Goal: Task Accomplishment & Management: Manage account settings

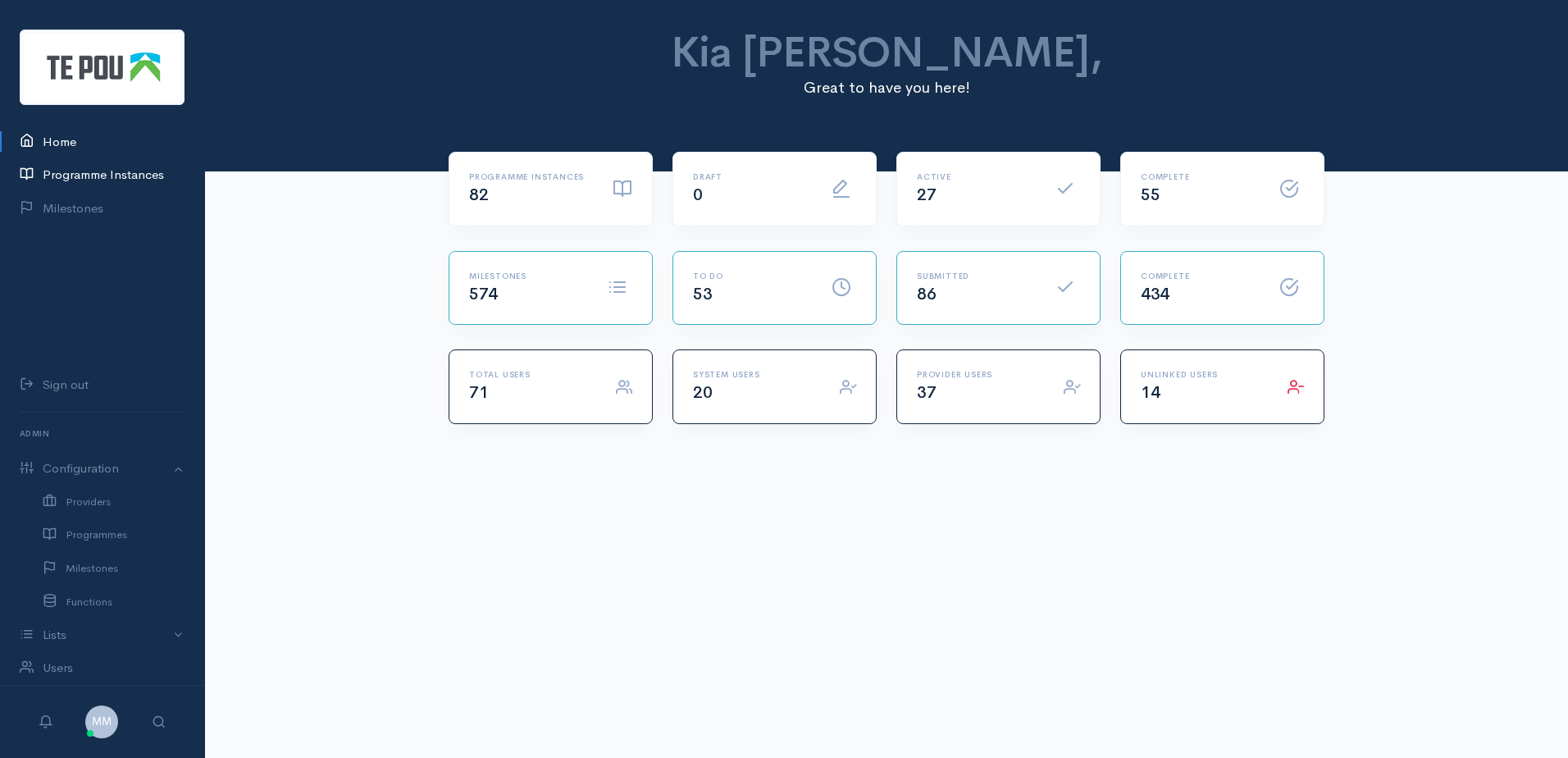
click at [130, 172] on link "Programme Instances" at bounding box center [102, 175] width 204 height 33
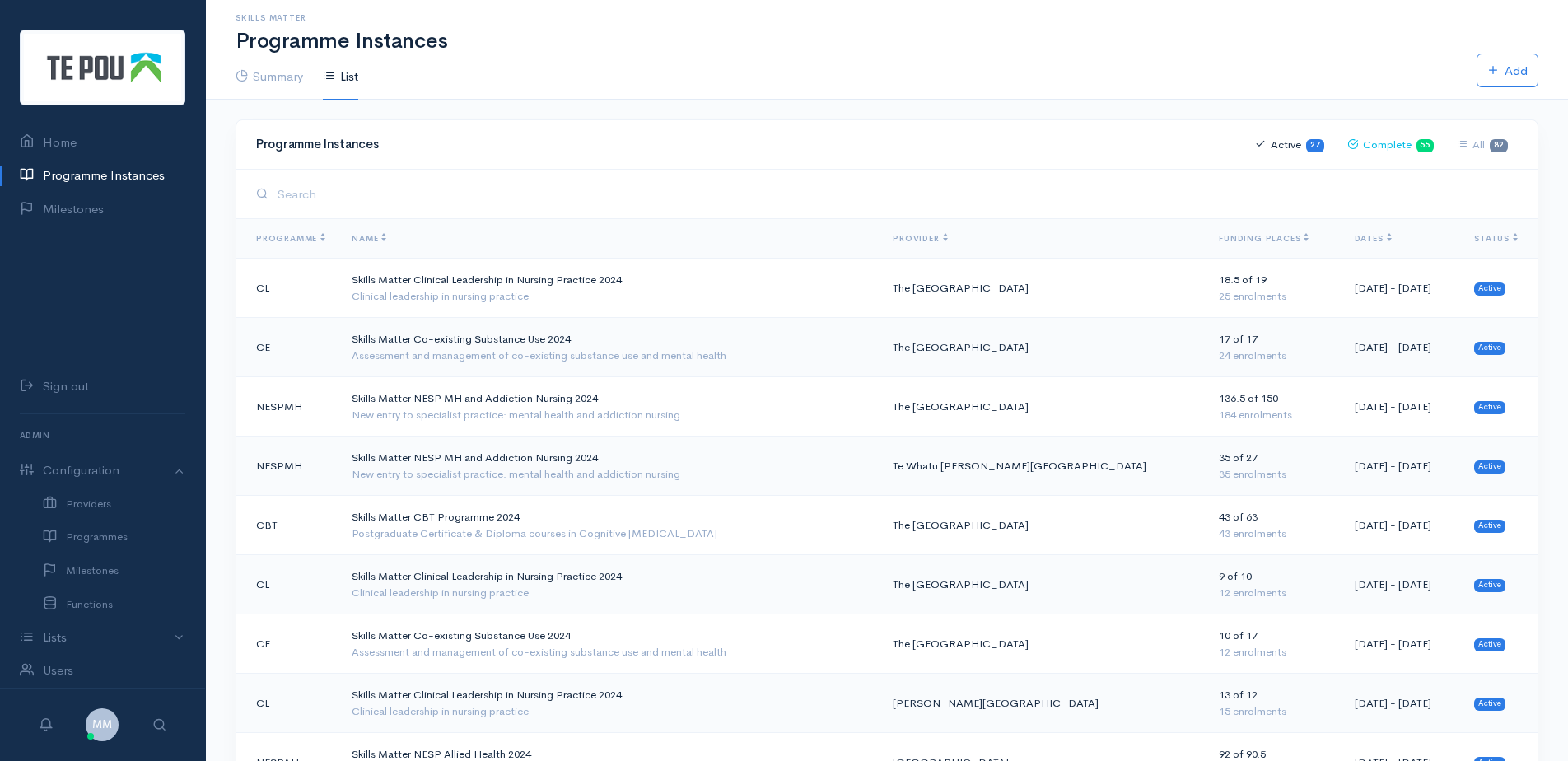
click at [1395, 149] on link "Complete 55" at bounding box center [1391, 145] width 87 height 51
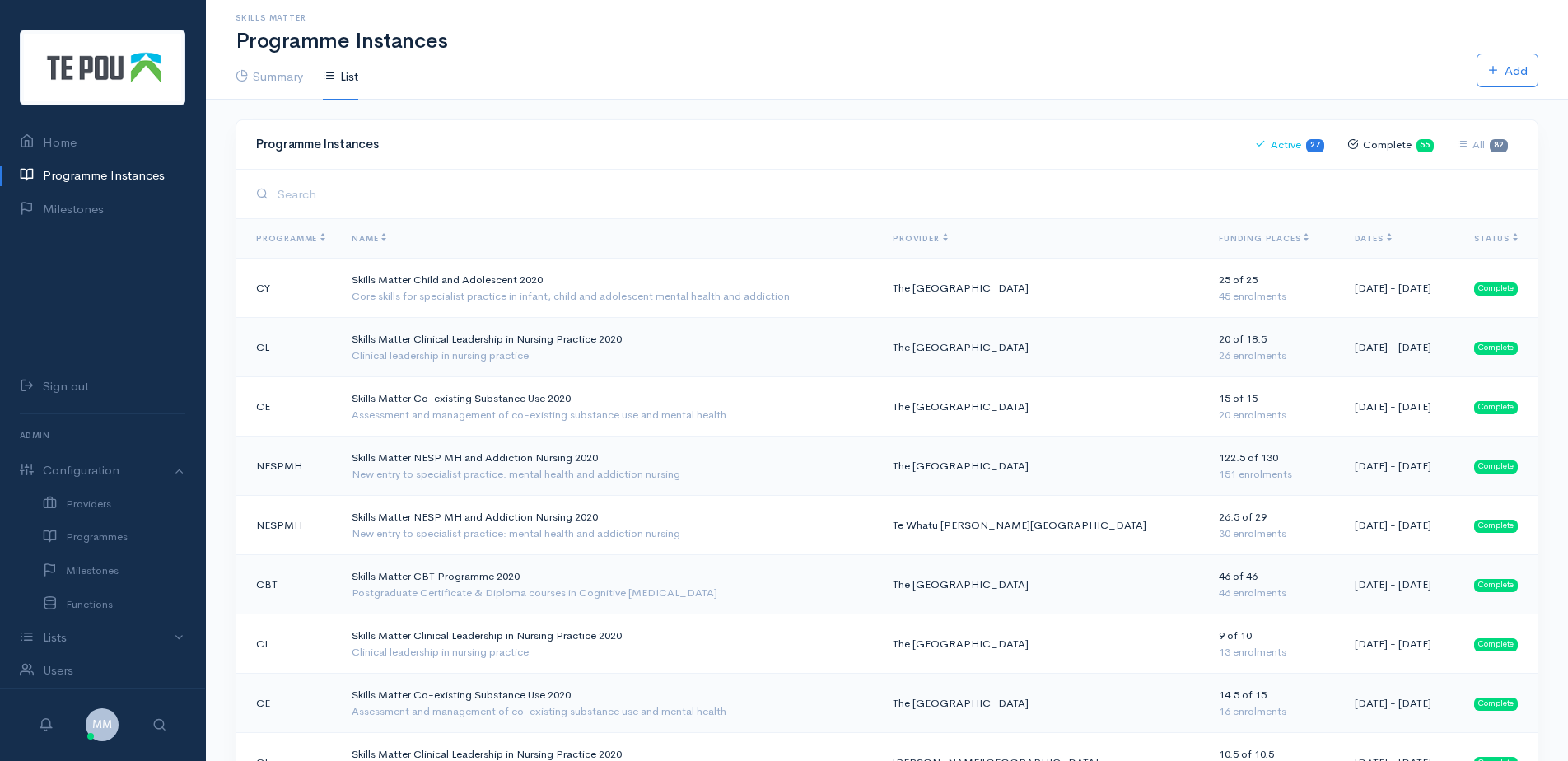
click at [1297, 142] on link "Active 27" at bounding box center [1289, 145] width 69 height 51
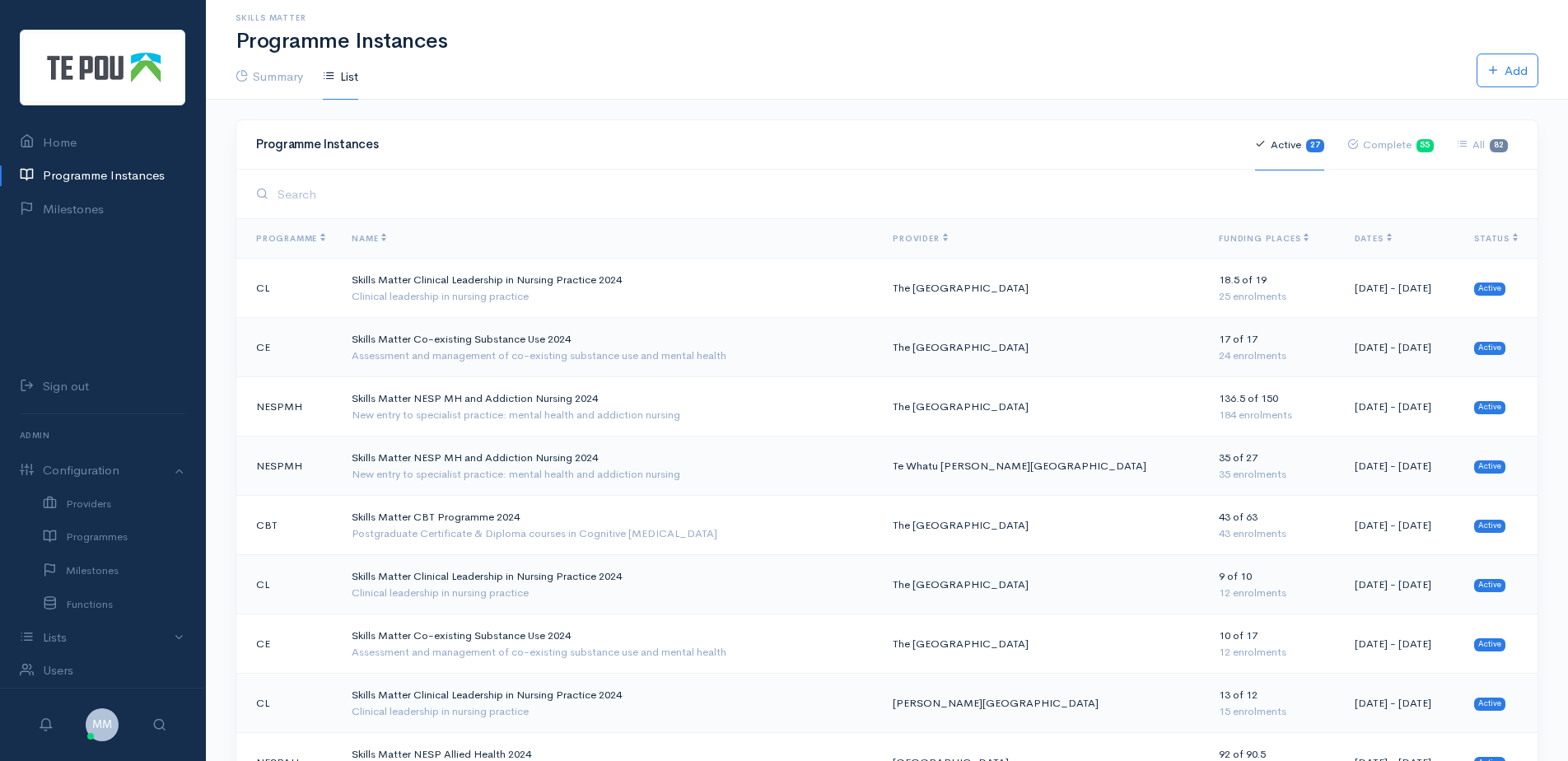
click at [1355, 237] on span "Dates" at bounding box center [1373, 239] width 37 height 11
click at [1355, 236] on span "Dates" at bounding box center [1373, 239] width 37 height 11
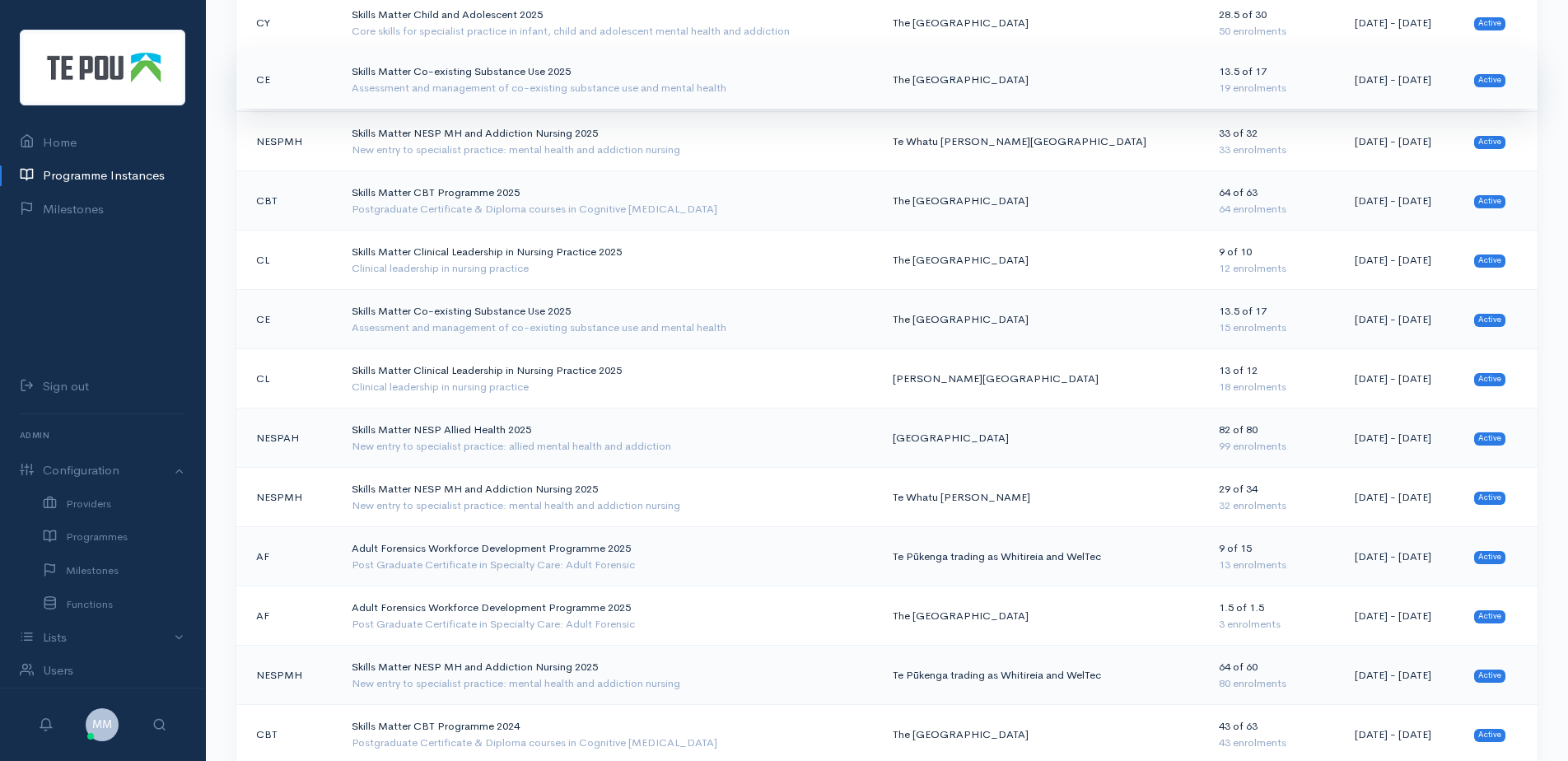
scroll to position [411, 0]
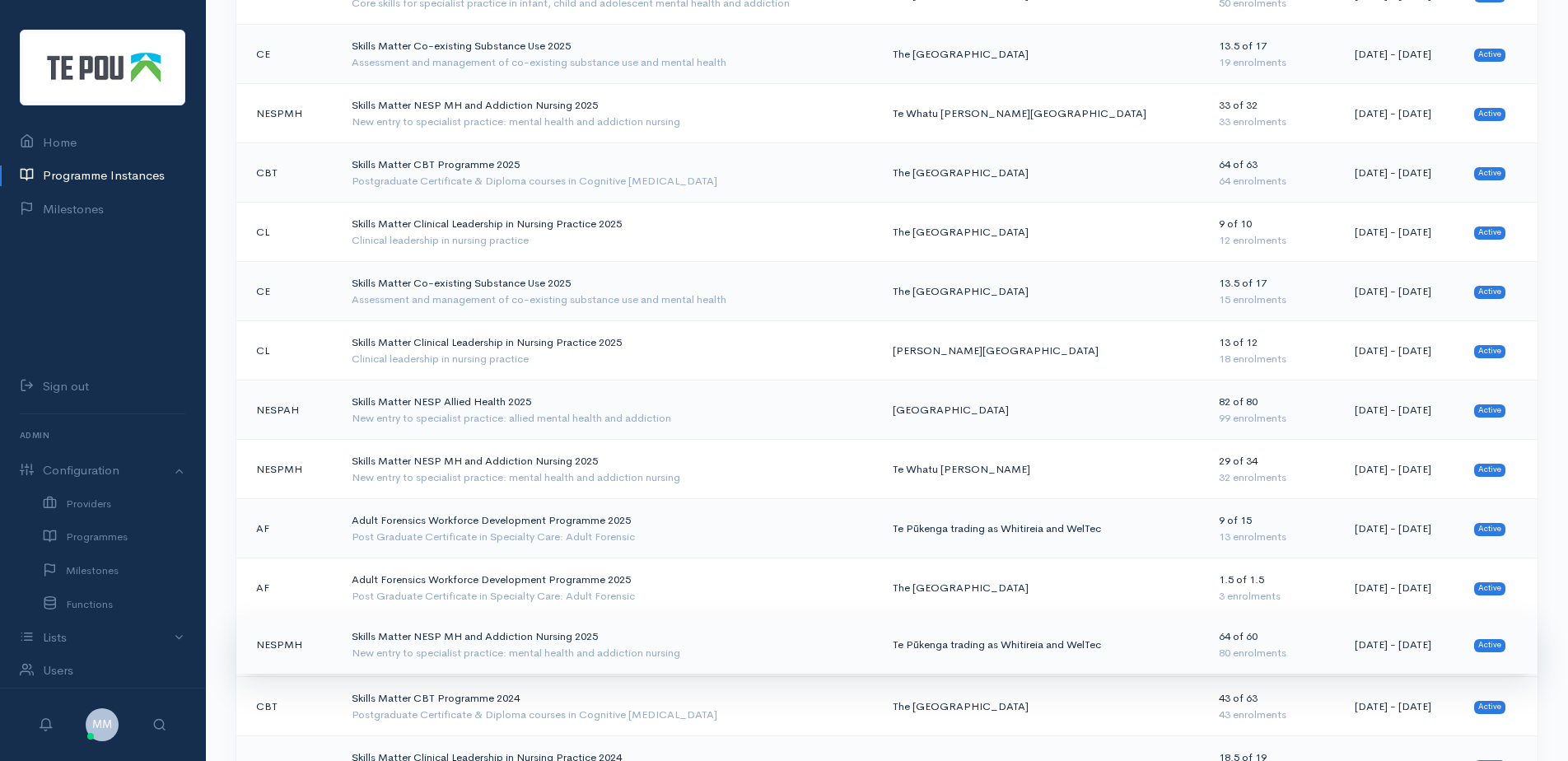
click at [701, 653] on div "New entry to specialist practice: mental health and addiction nursing" at bounding box center [608, 653] width 515 height 16
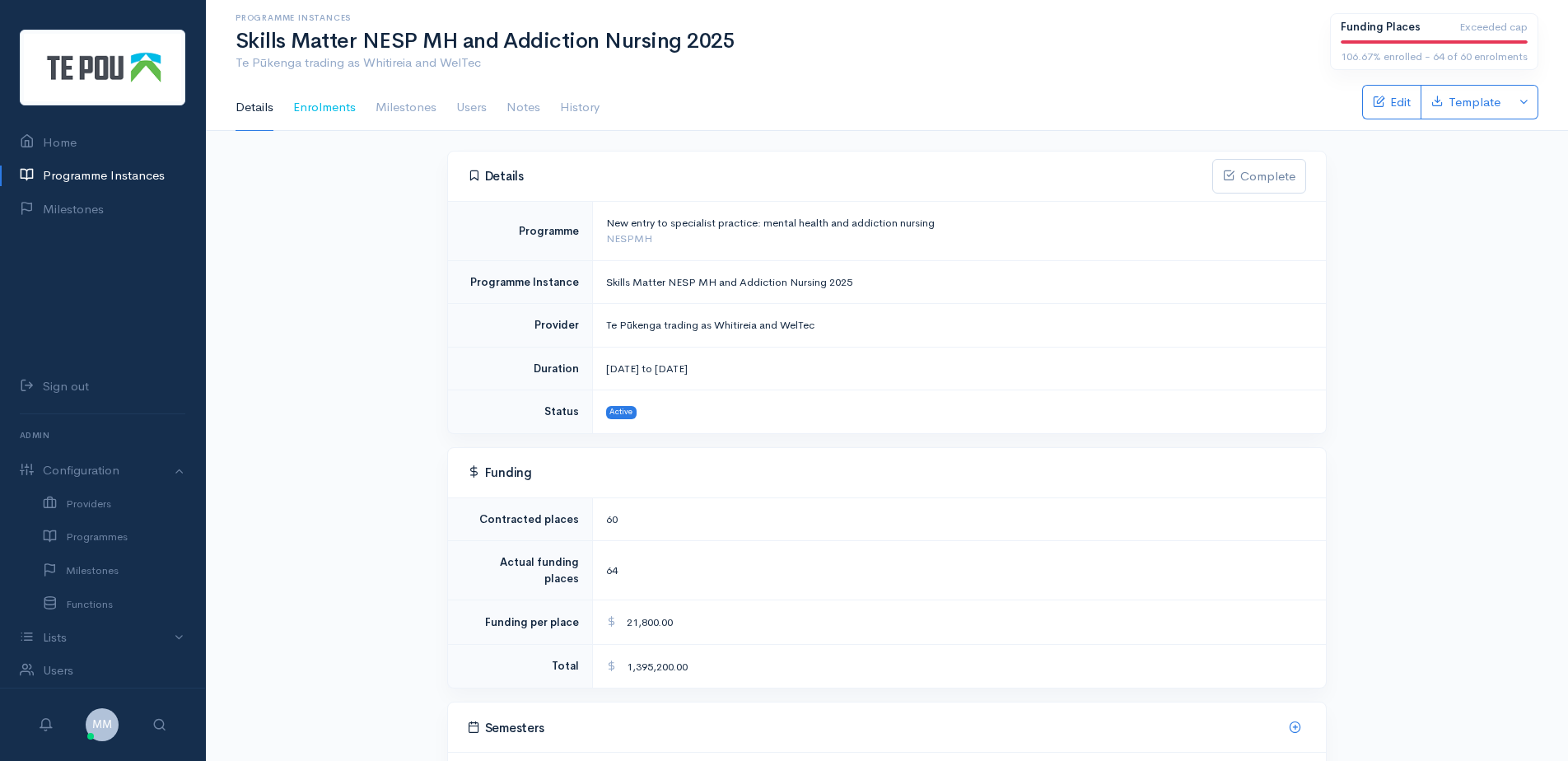
click at [341, 106] on link "Enrolments" at bounding box center [324, 107] width 63 height 46
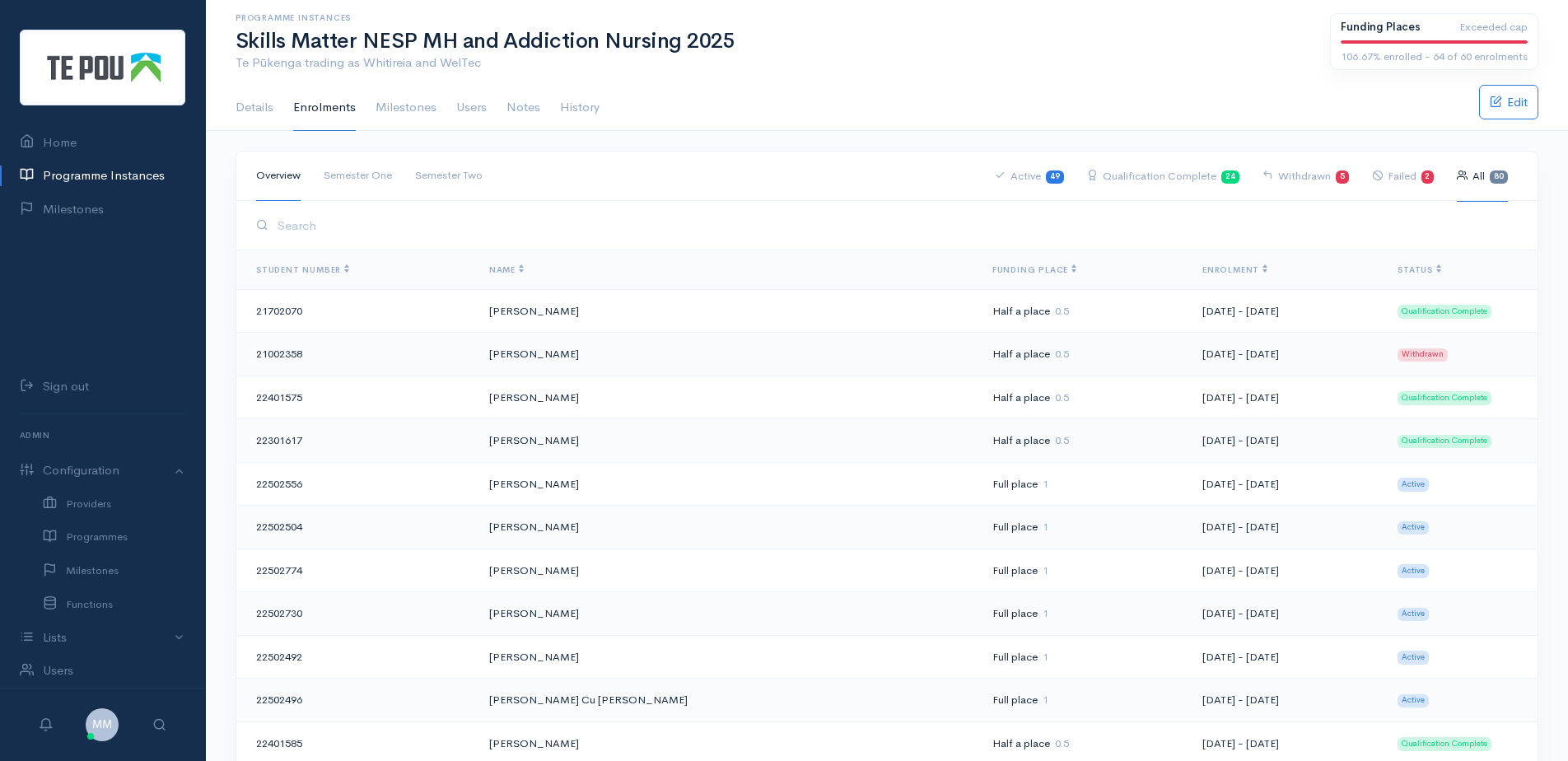
click at [54, 178] on link "Programme Instances" at bounding box center [103, 175] width 205 height 34
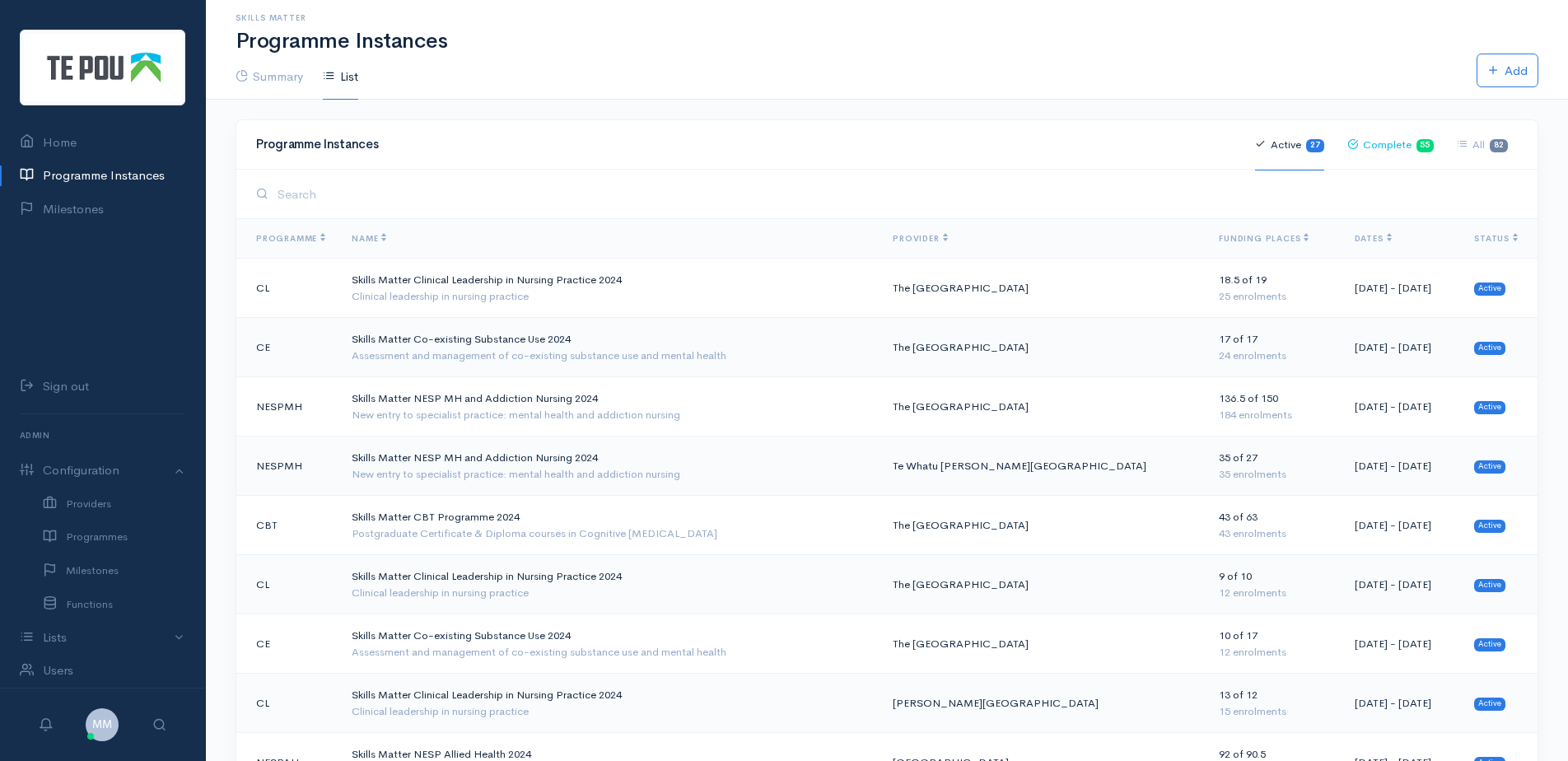
click at [1395, 146] on link "Complete 55" at bounding box center [1391, 145] width 87 height 51
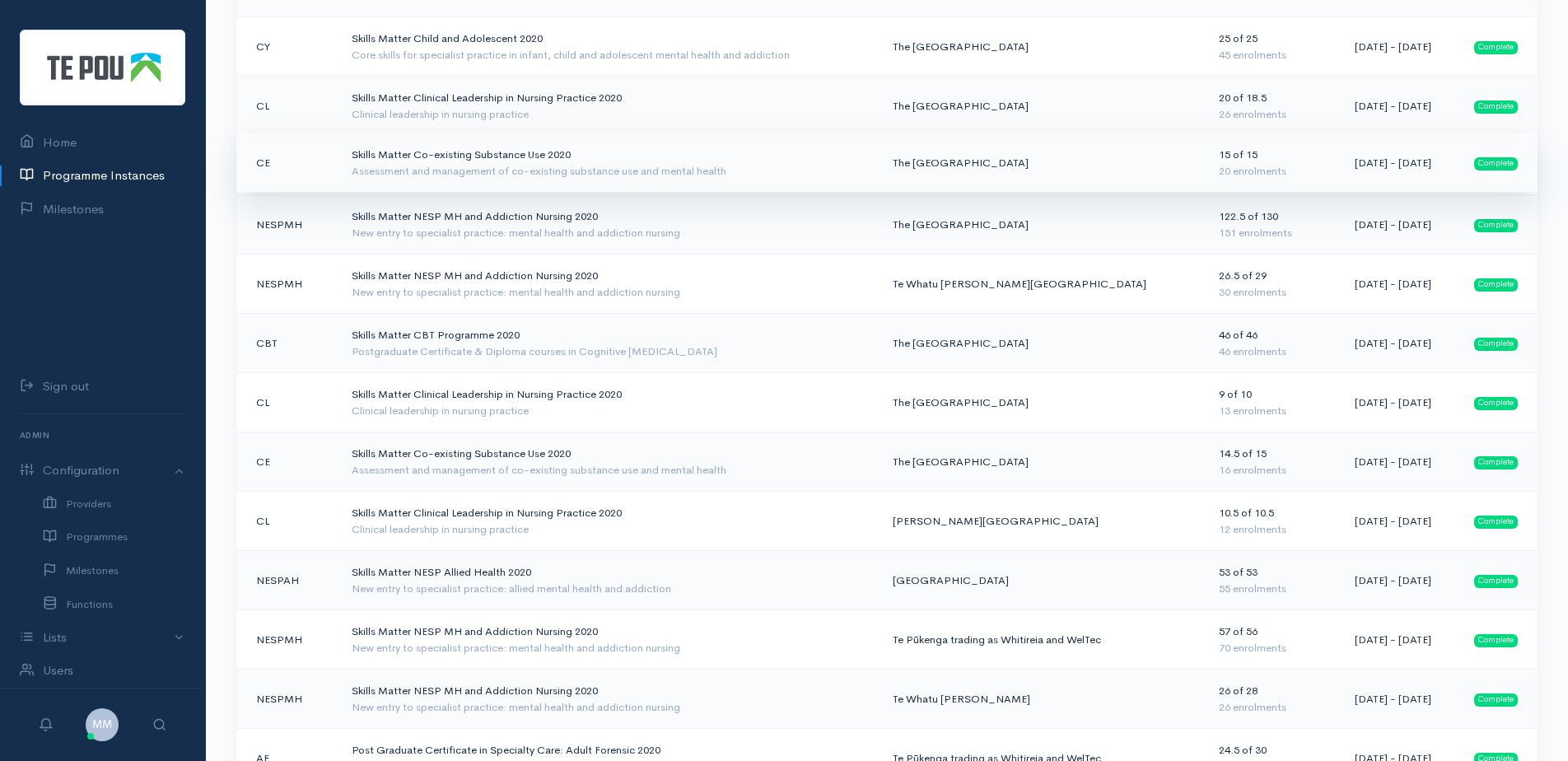
scroll to position [247, 0]
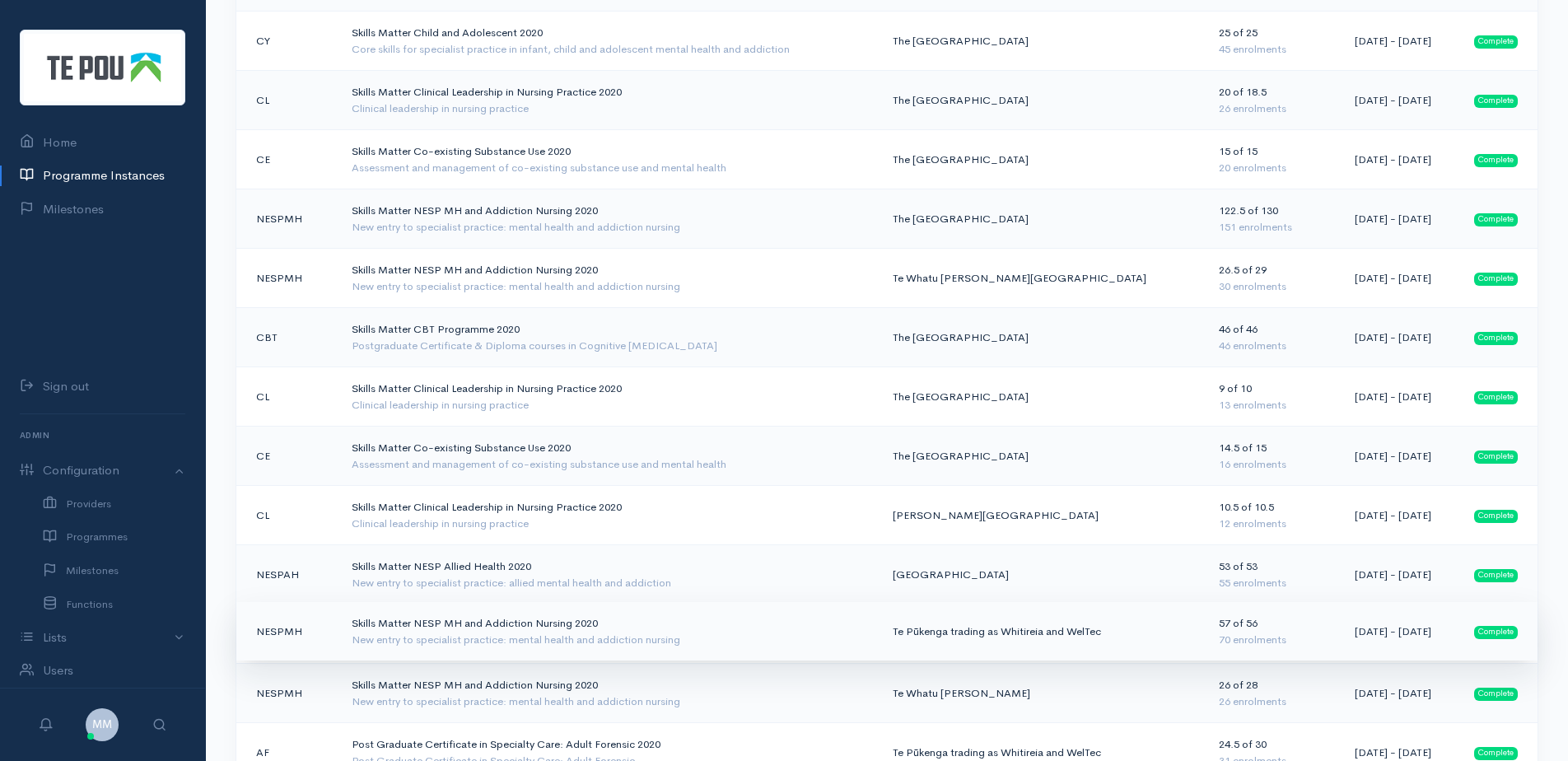
click at [722, 633] on div "New entry to specialist practice: mental health and addiction nursing" at bounding box center [608, 640] width 515 height 16
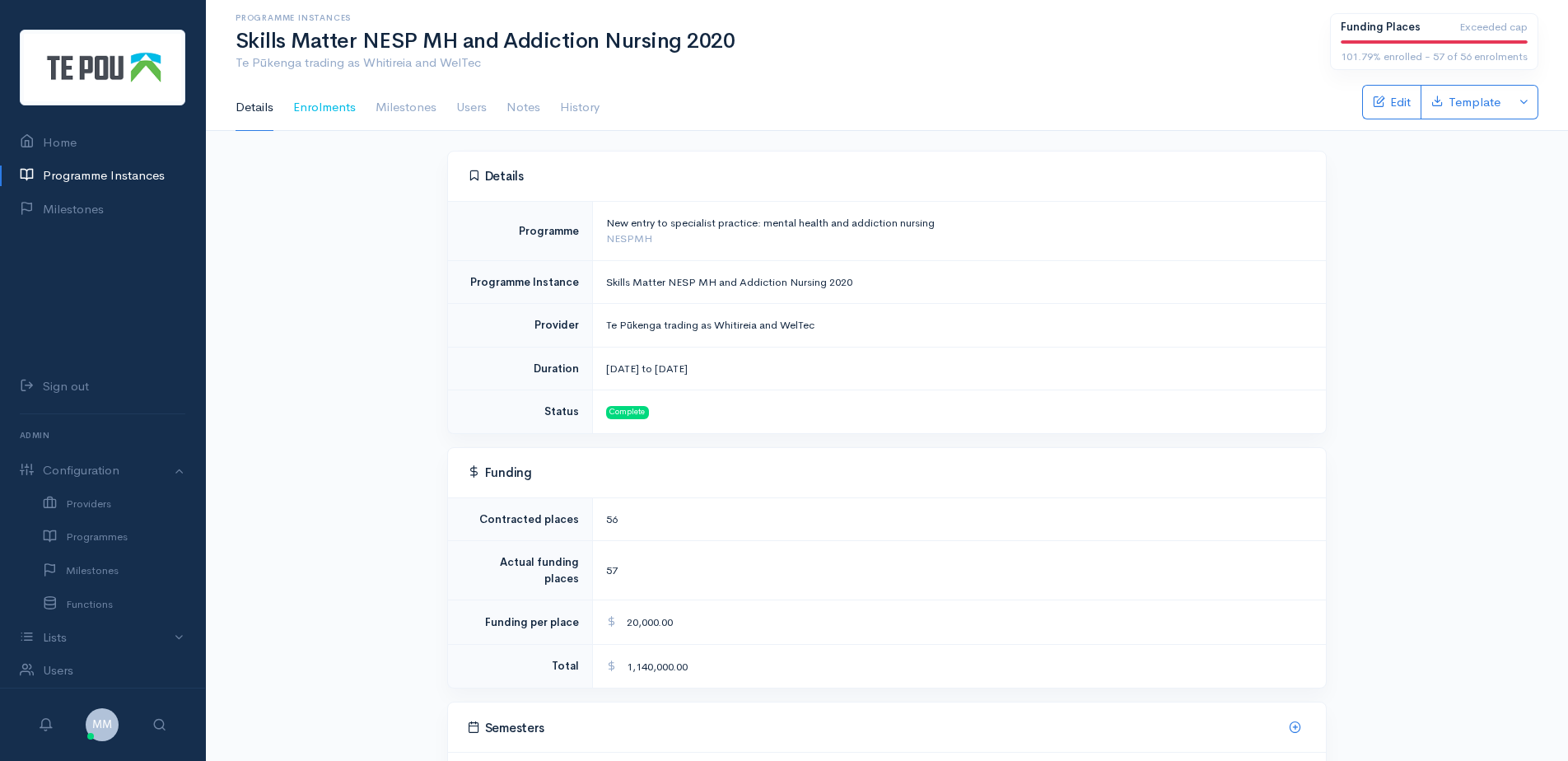
click at [337, 108] on link "Enrolments" at bounding box center [324, 107] width 63 height 46
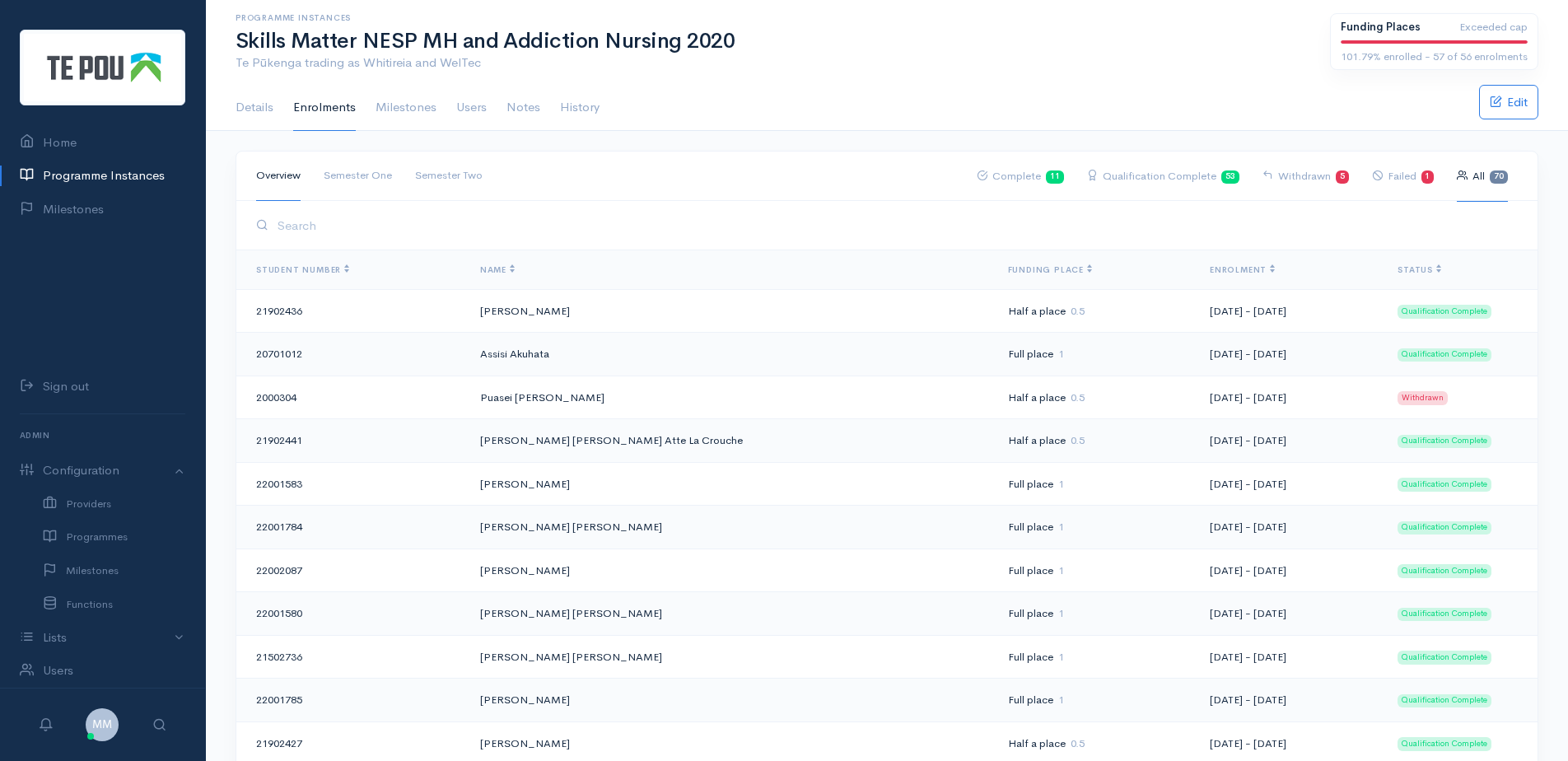
click at [495, 264] on span "Name" at bounding box center [498, 270] width 35 height 11
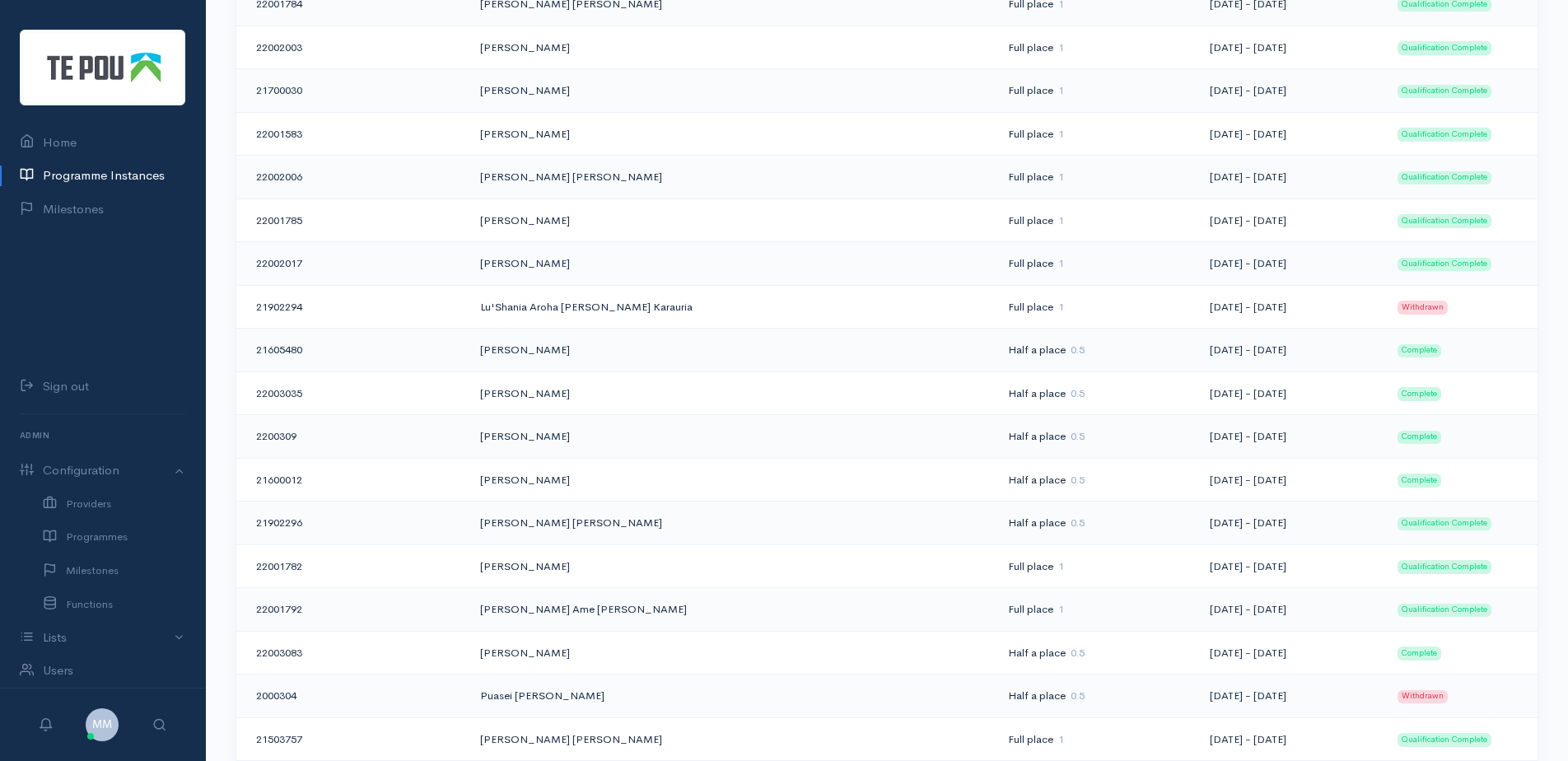
scroll to position [2141, 0]
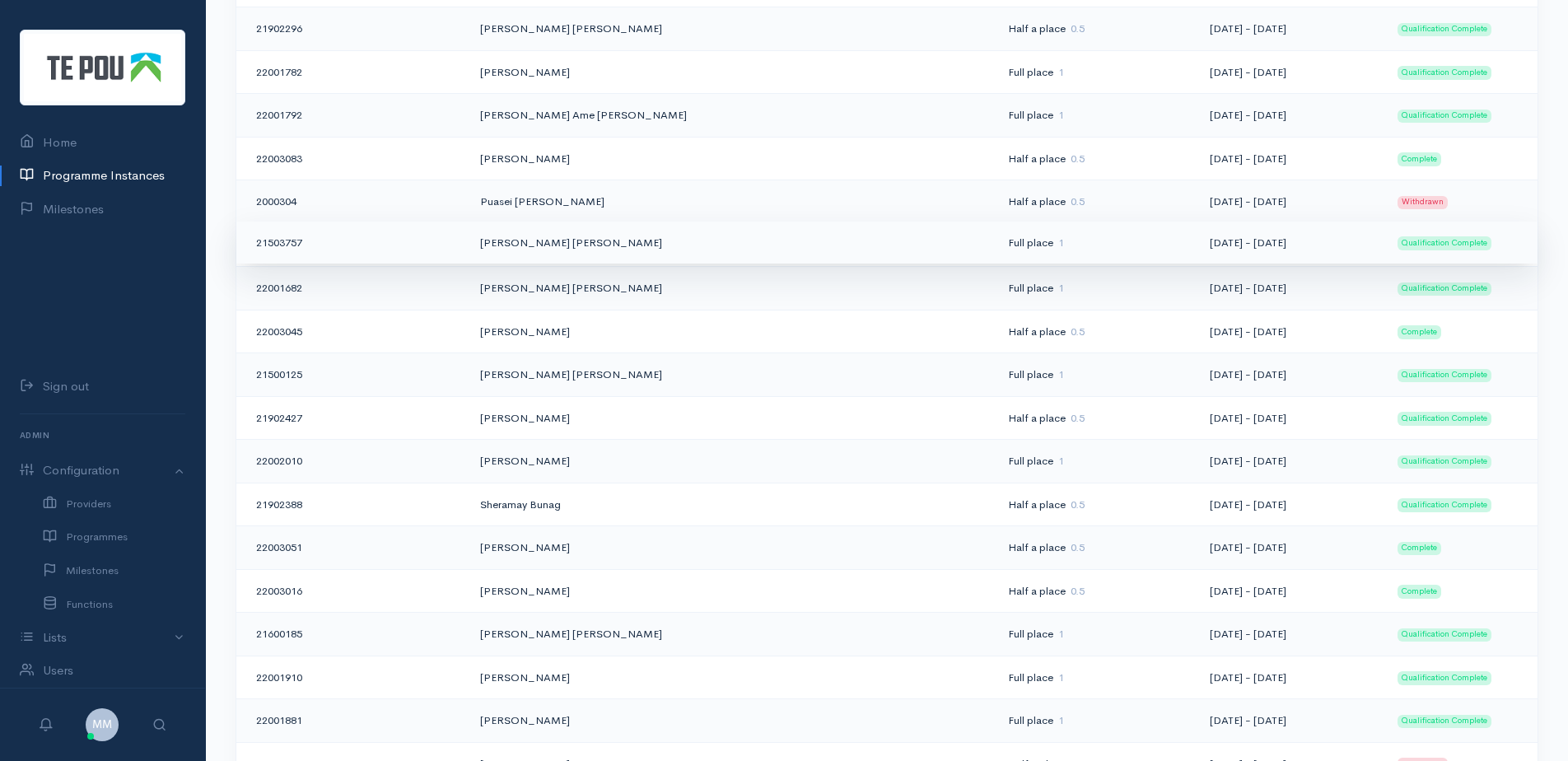
click at [498, 243] on td "Rachael Ann Rowe" at bounding box center [730, 242] width 528 height 44
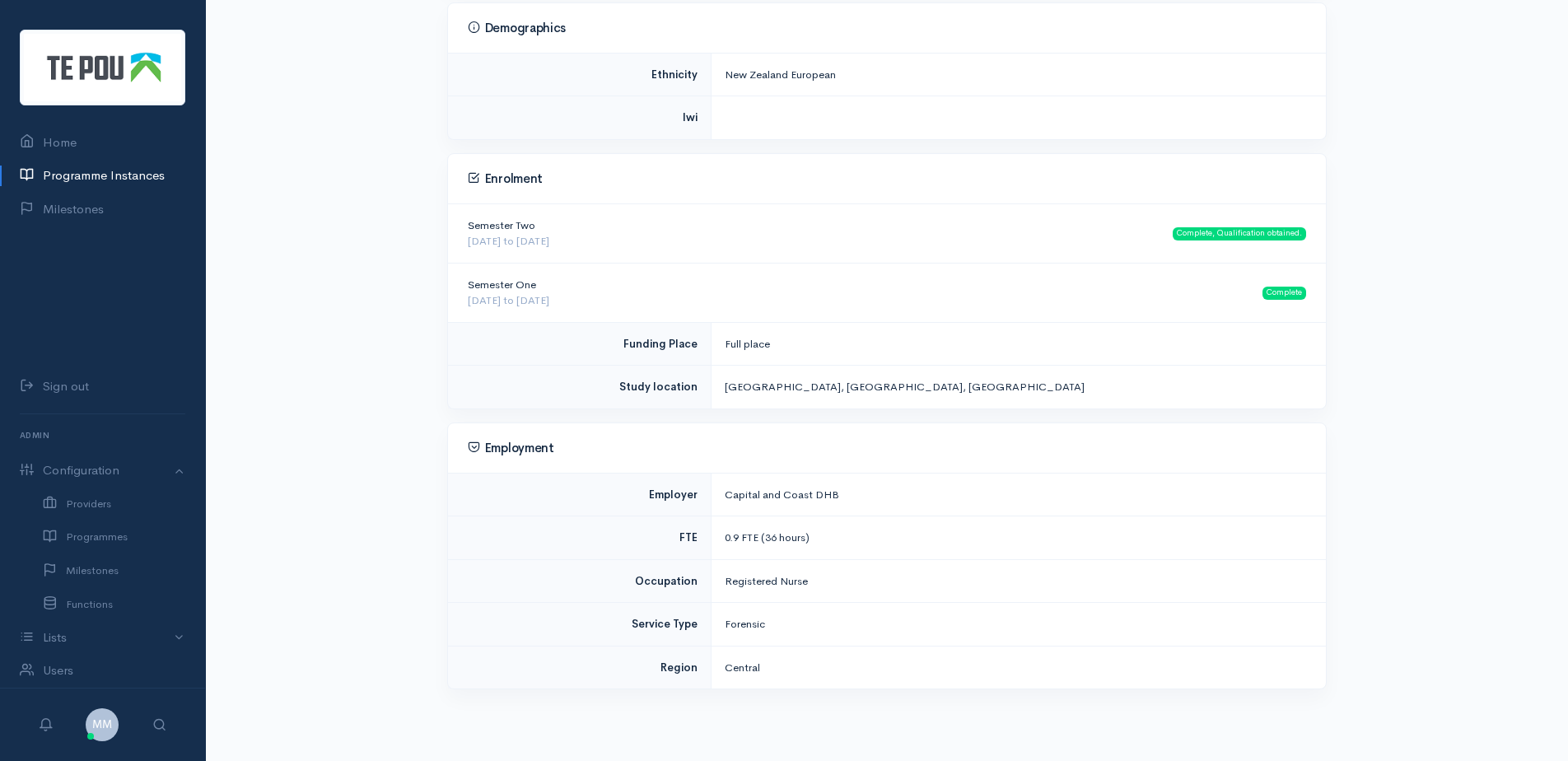
scroll to position [517, 0]
drag, startPoint x: 1000, startPoint y: 385, endPoint x: 982, endPoint y: 385, distance: 18.0
click at [982, 385] on div "Whitireia Community Polytechnic, Porirua, Wellington" at bounding box center [1015, 386] width 581 height 16
drag, startPoint x: 724, startPoint y: 389, endPoint x: 771, endPoint y: 393, distance: 47.2
click at [771, 393] on td "Whitireia Community Polytechnic, Porirua, Wellington" at bounding box center [1019, 386] width 615 height 43
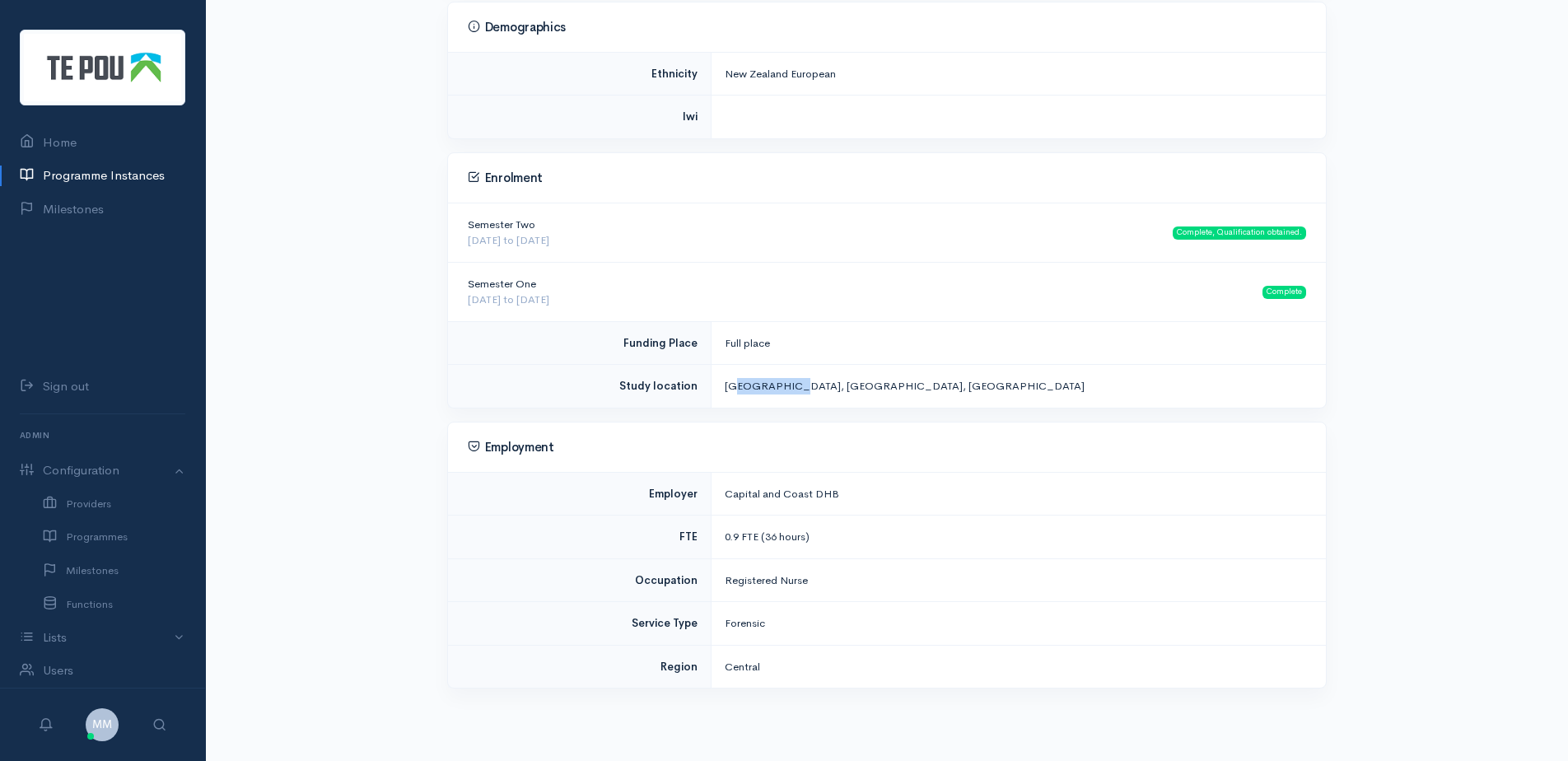
click at [737, 381] on div "Whitireia Community Polytechnic, Porirua, Wellington" at bounding box center [1015, 386] width 581 height 16
click at [116, 171] on link "Programme Instances" at bounding box center [103, 175] width 205 height 34
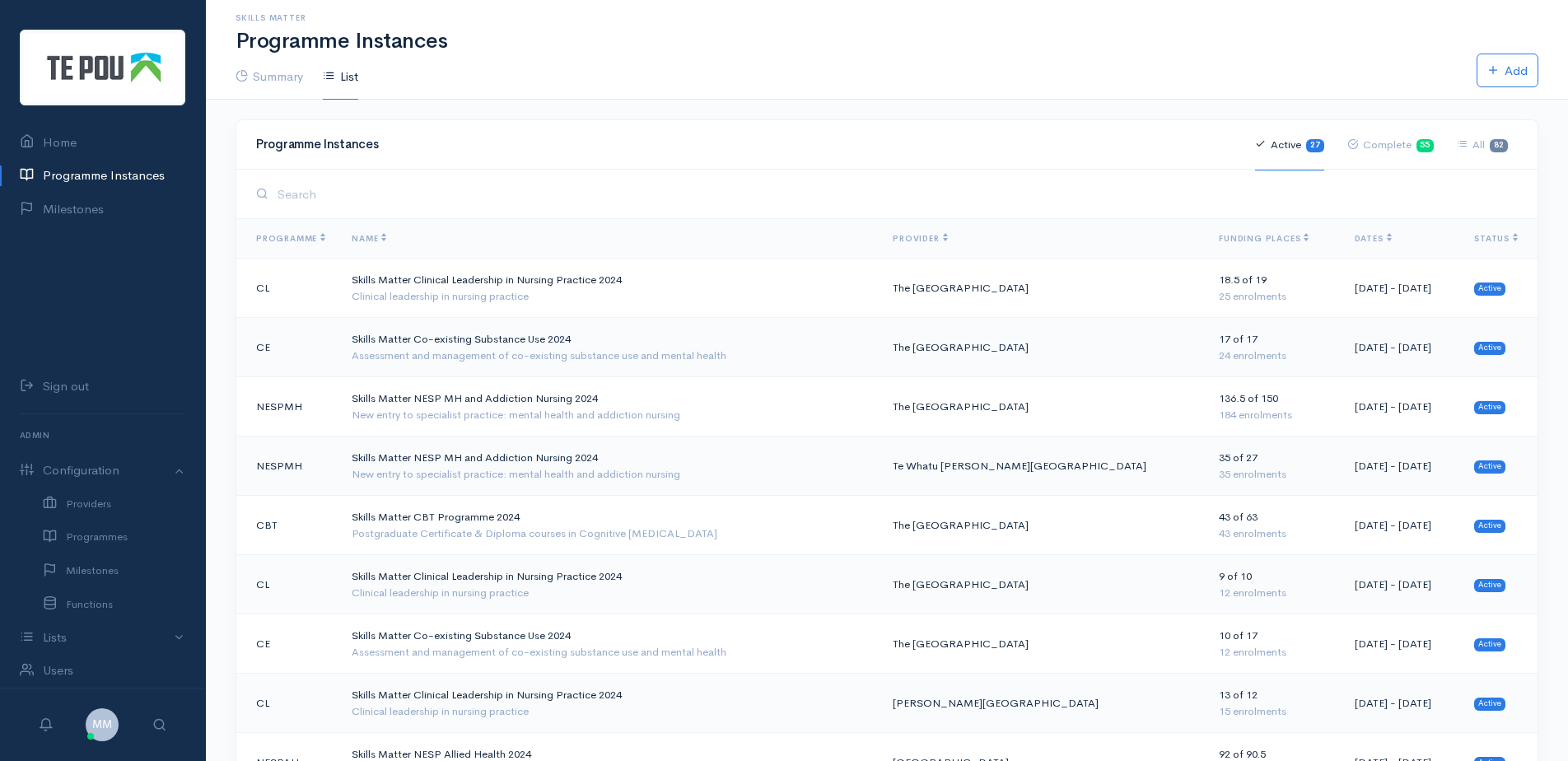
click at [1295, 146] on link "Active 27" at bounding box center [1289, 145] width 69 height 51
click at [1218, 235] on span "Funding Places" at bounding box center [1263, 239] width 90 height 11
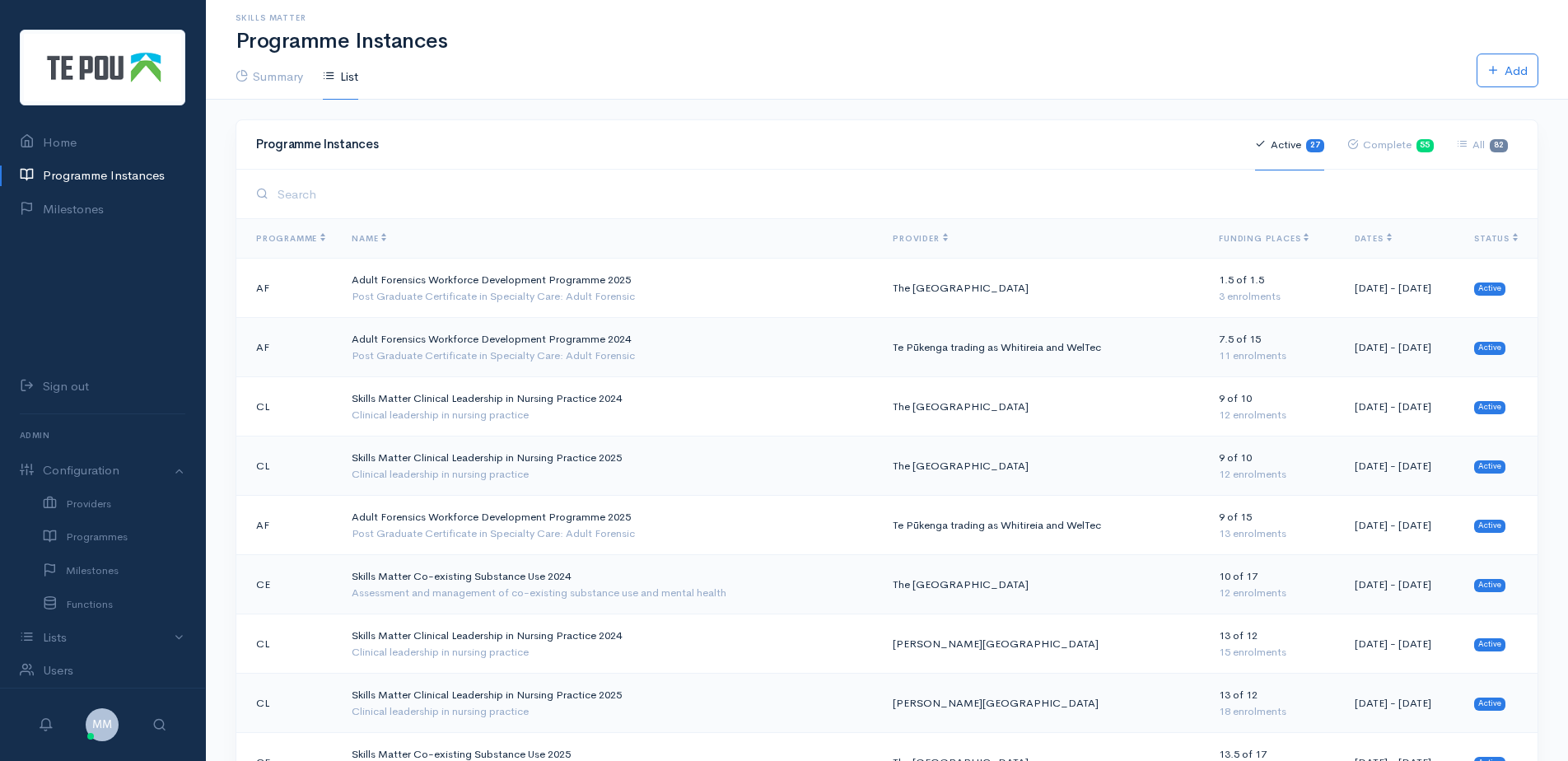
click at [1355, 241] on span "Dates" at bounding box center [1373, 239] width 37 height 11
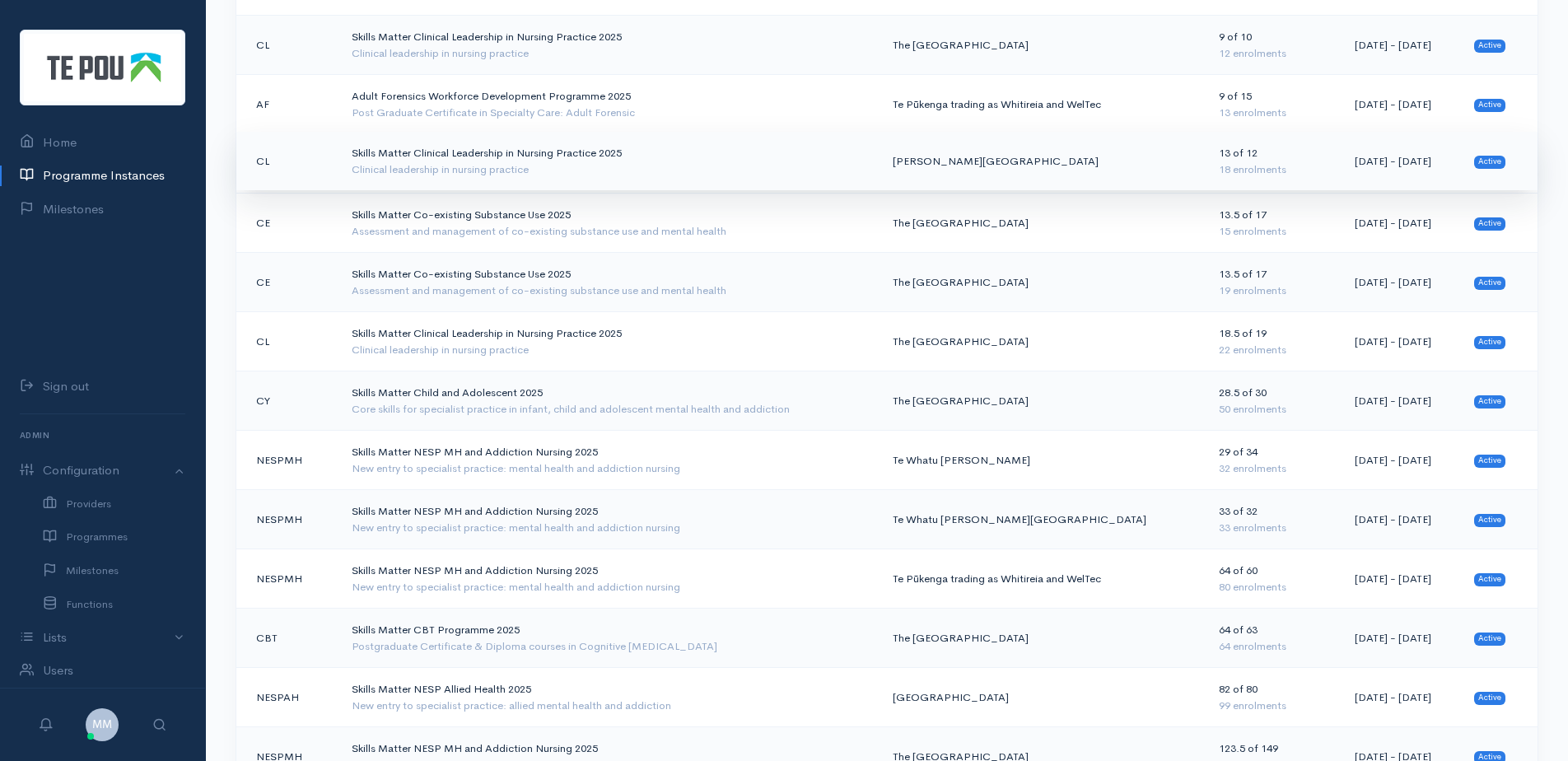
scroll to position [330, 0]
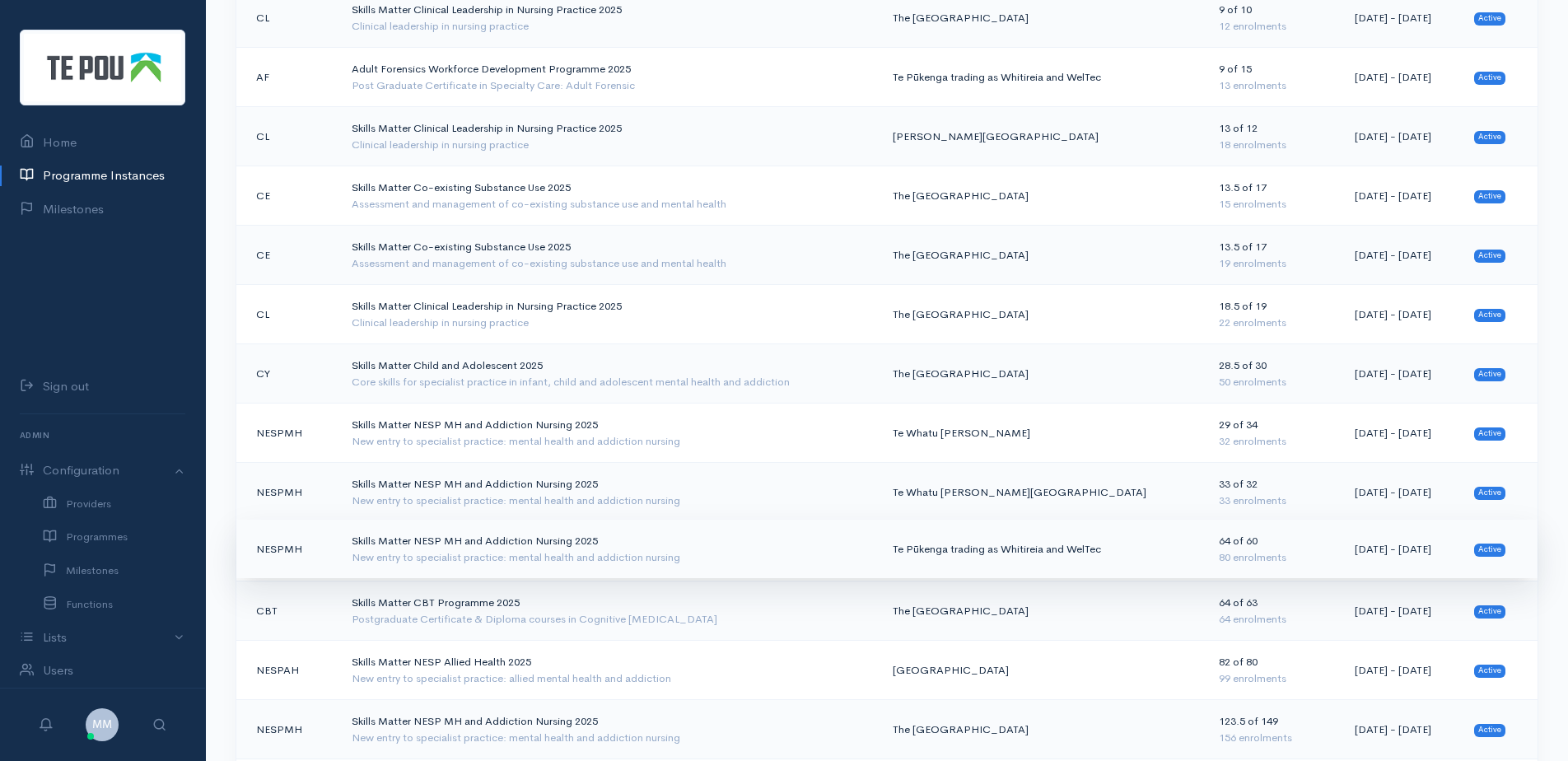
click at [710, 548] on td "Skills Matter NESP MH and Addiction Nursing 2025 New entry to specialist practi…" at bounding box center [609, 549] width 541 height 59
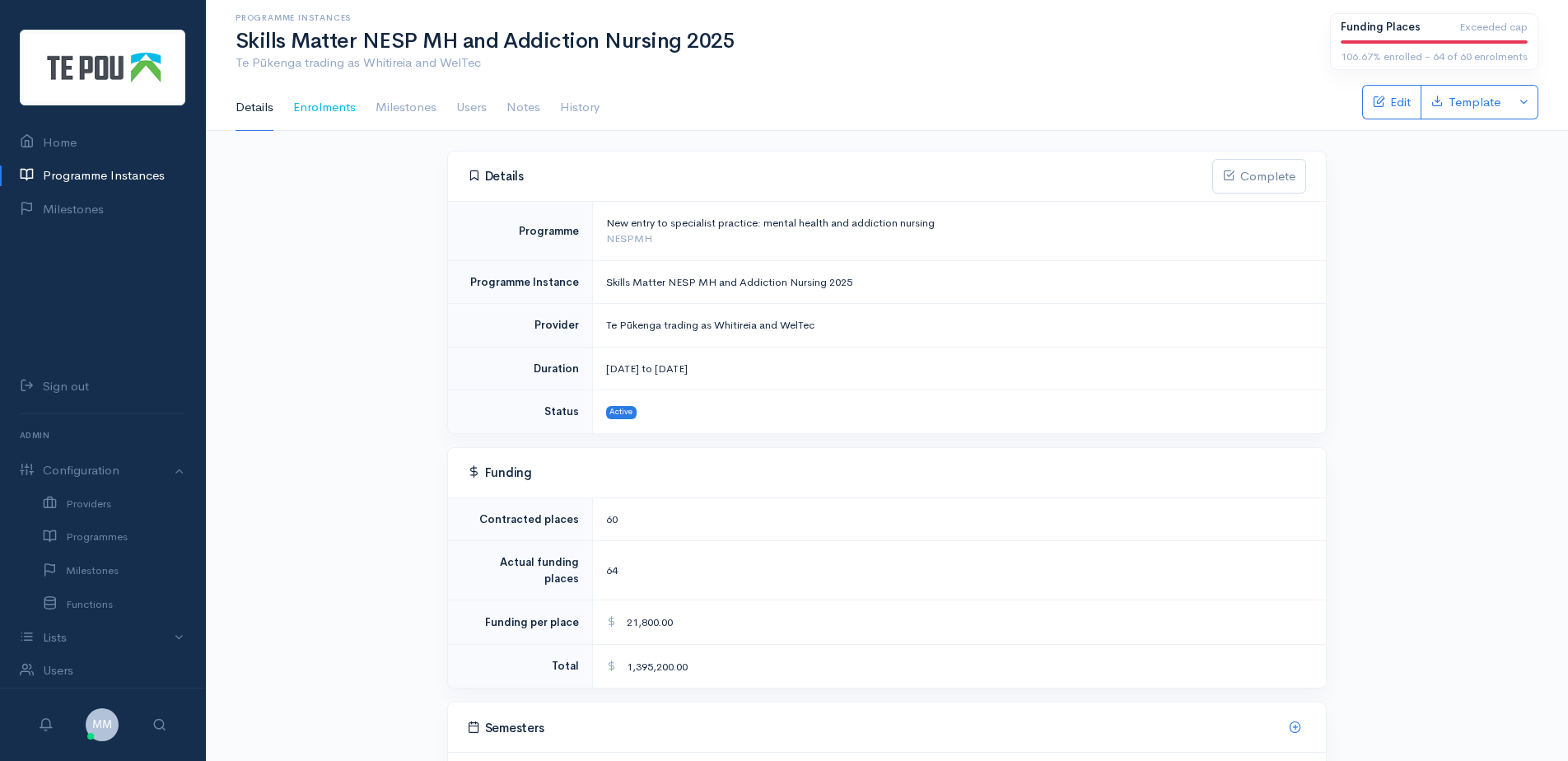
click at [333, 102] on link "Enrolments" at bounding box center [324, 107] width 63 height 46
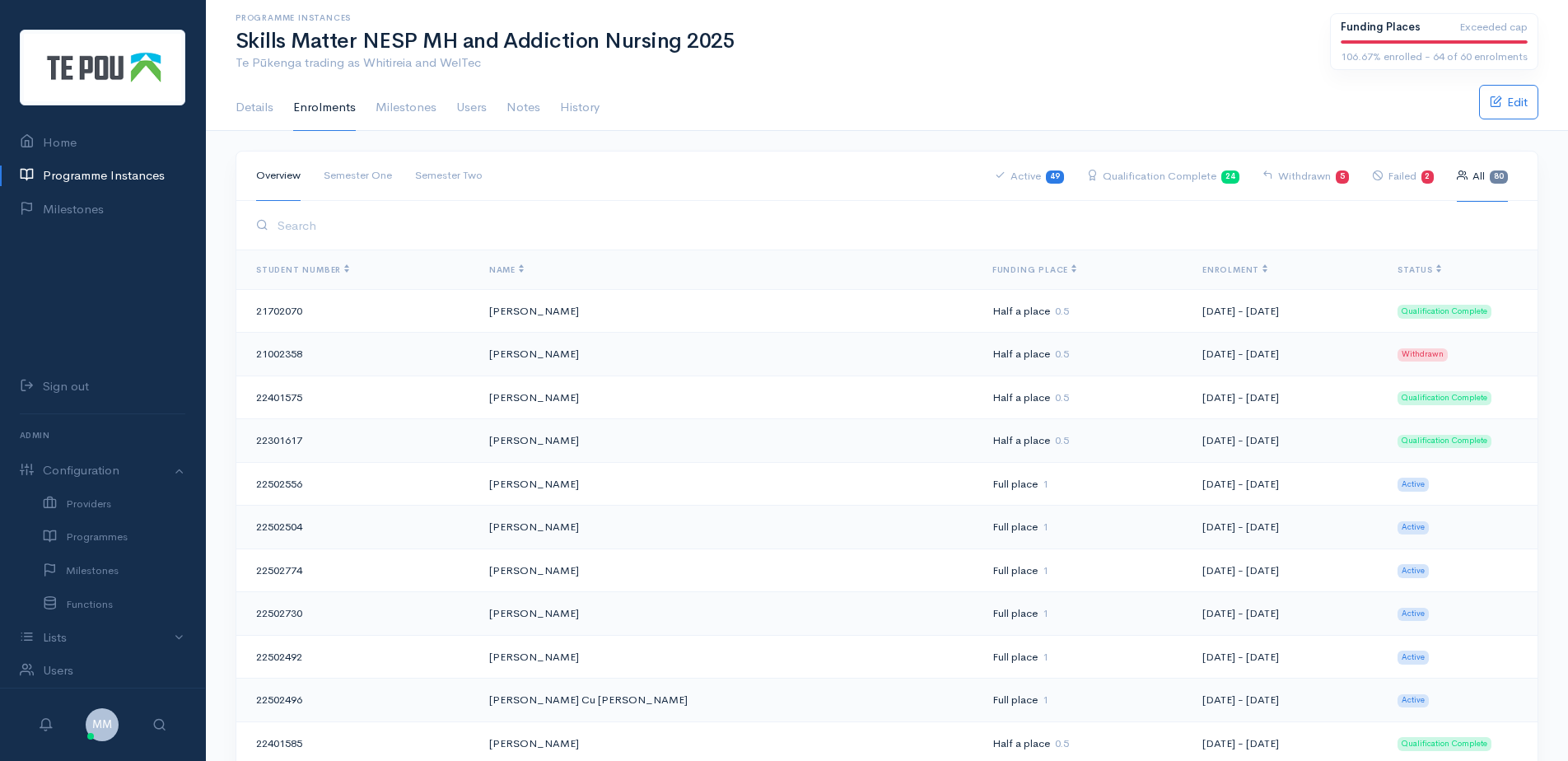
click at [525, 262] on th "Name" at bounding box center [727, 271] width 503 height 40
click at [524, 265] on span "Name" at bounding box center [507, 270] width 35 height 11
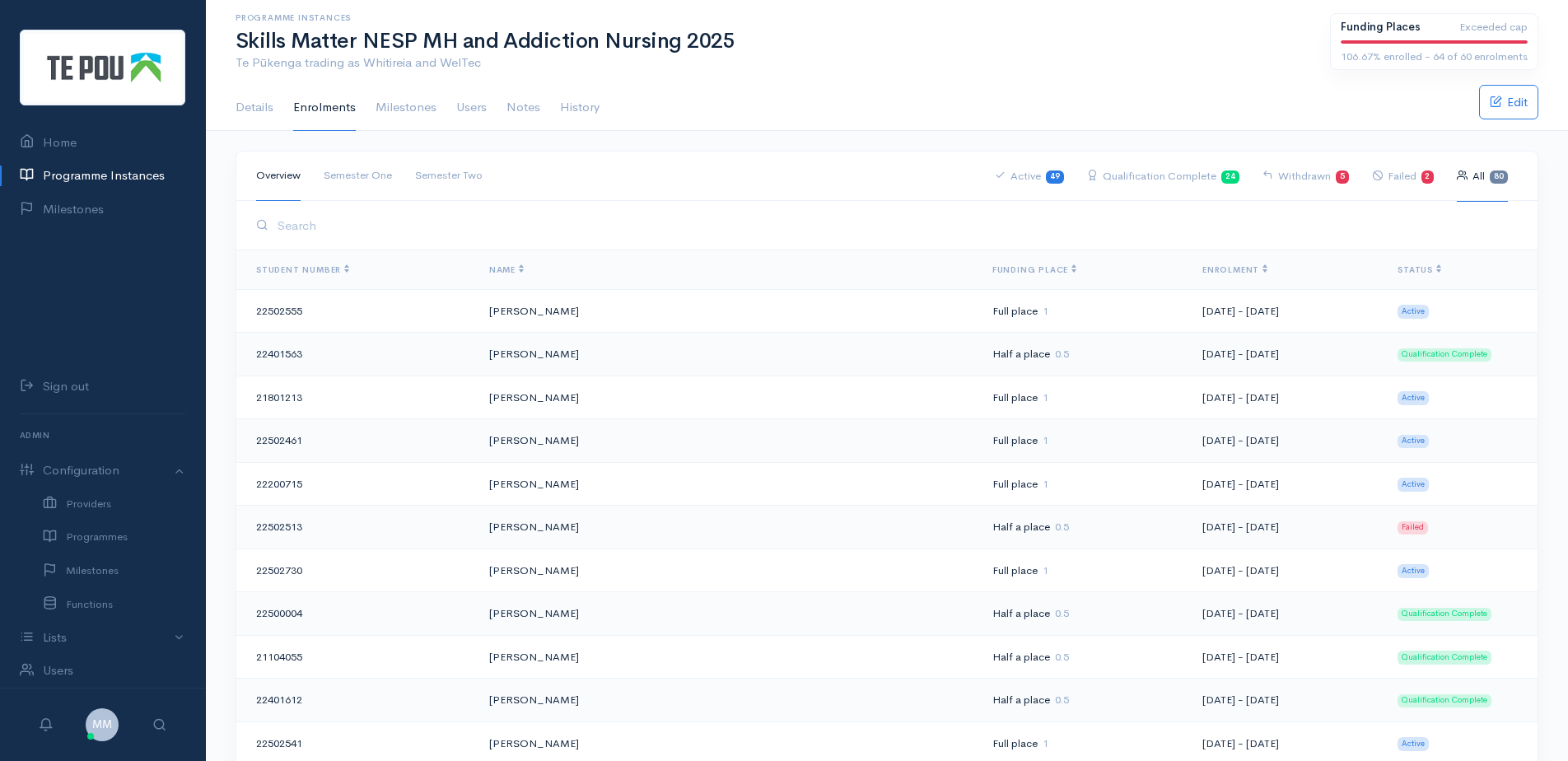
click at [107, 175] on link "Programme Instances" at bounding box center [103, 175] width 205 height 34
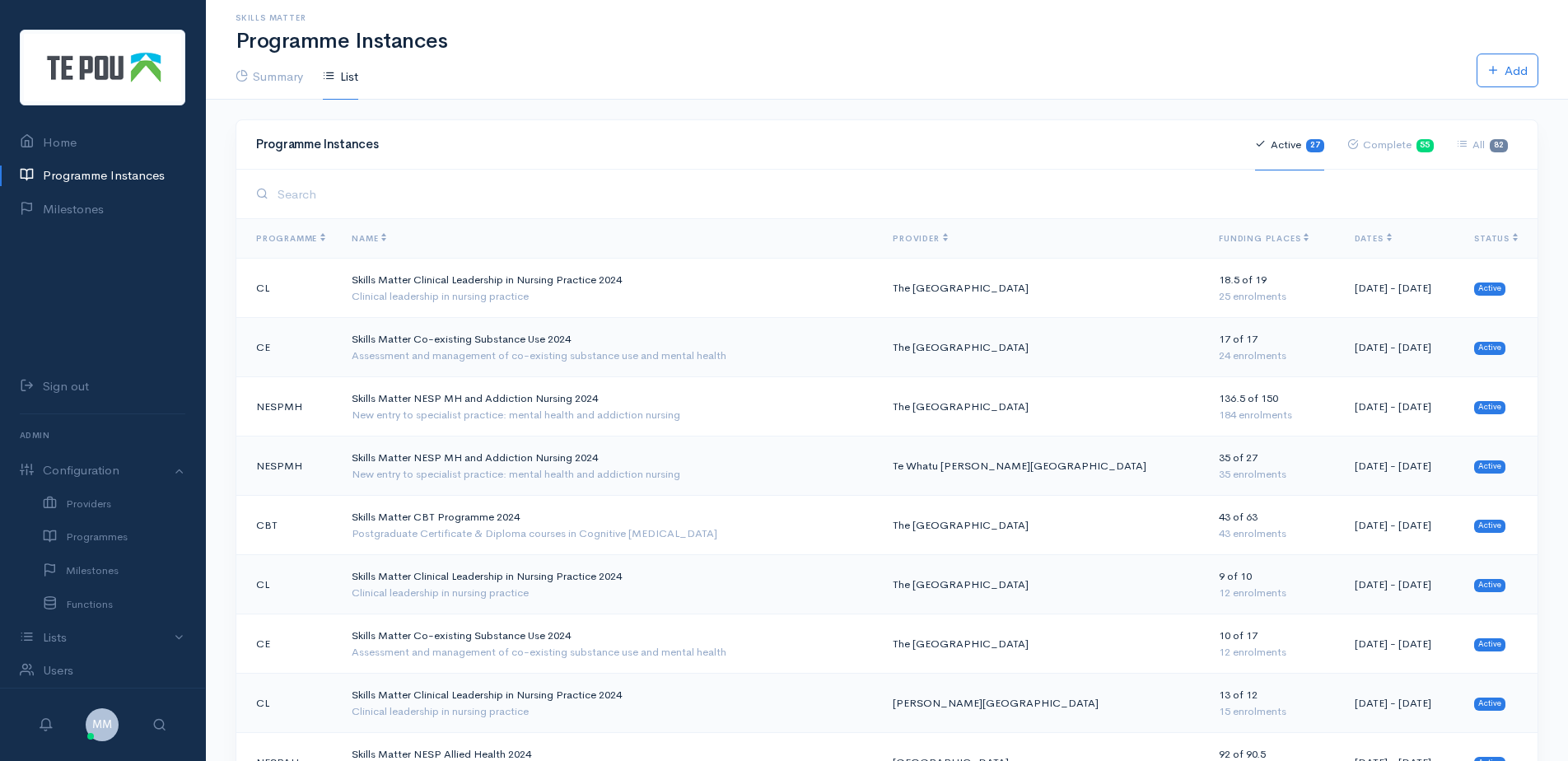
click at [319, 193] on input "search" at bounding box center [894, 193] width 1245 height 34
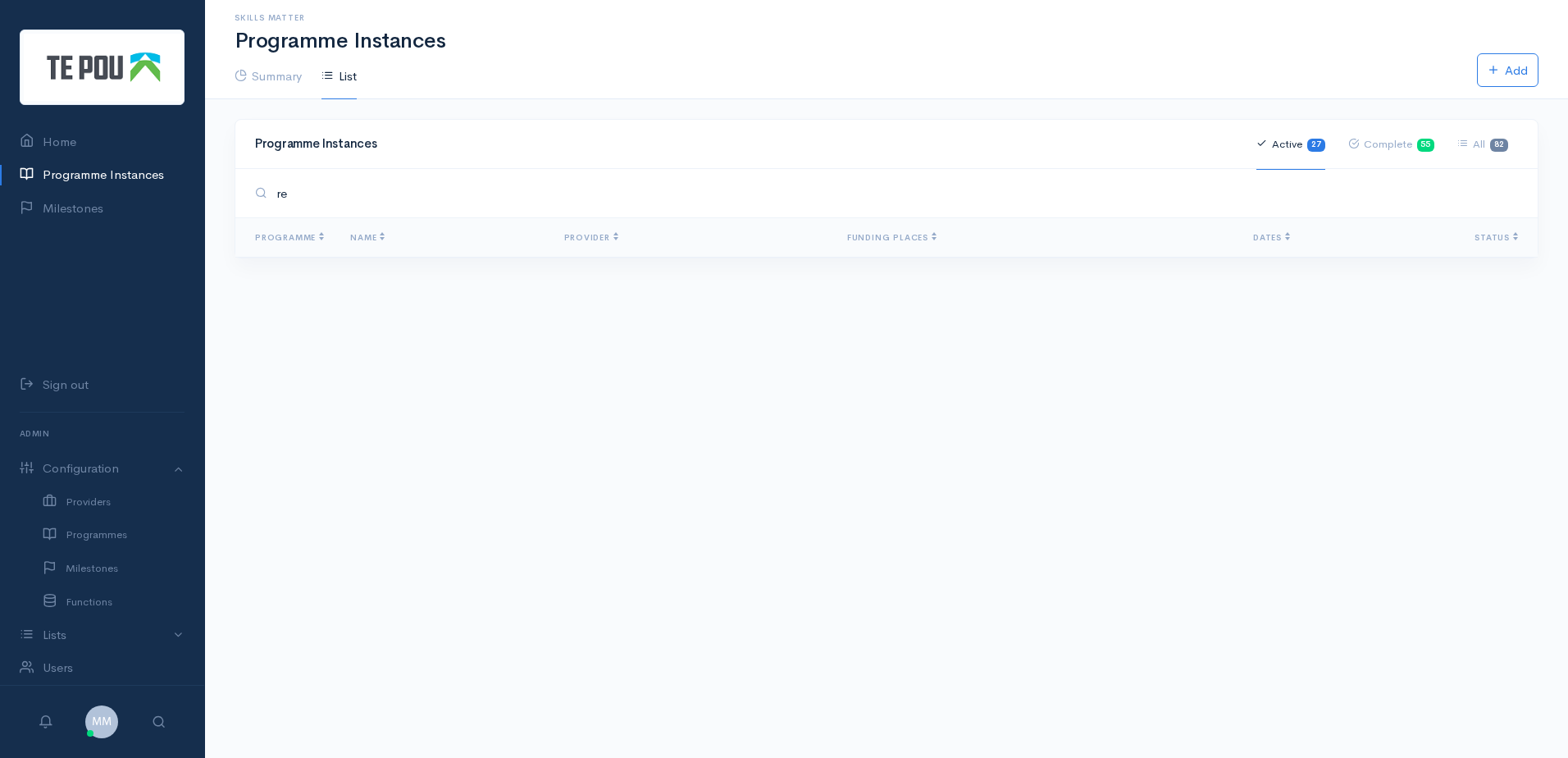
type input "r"
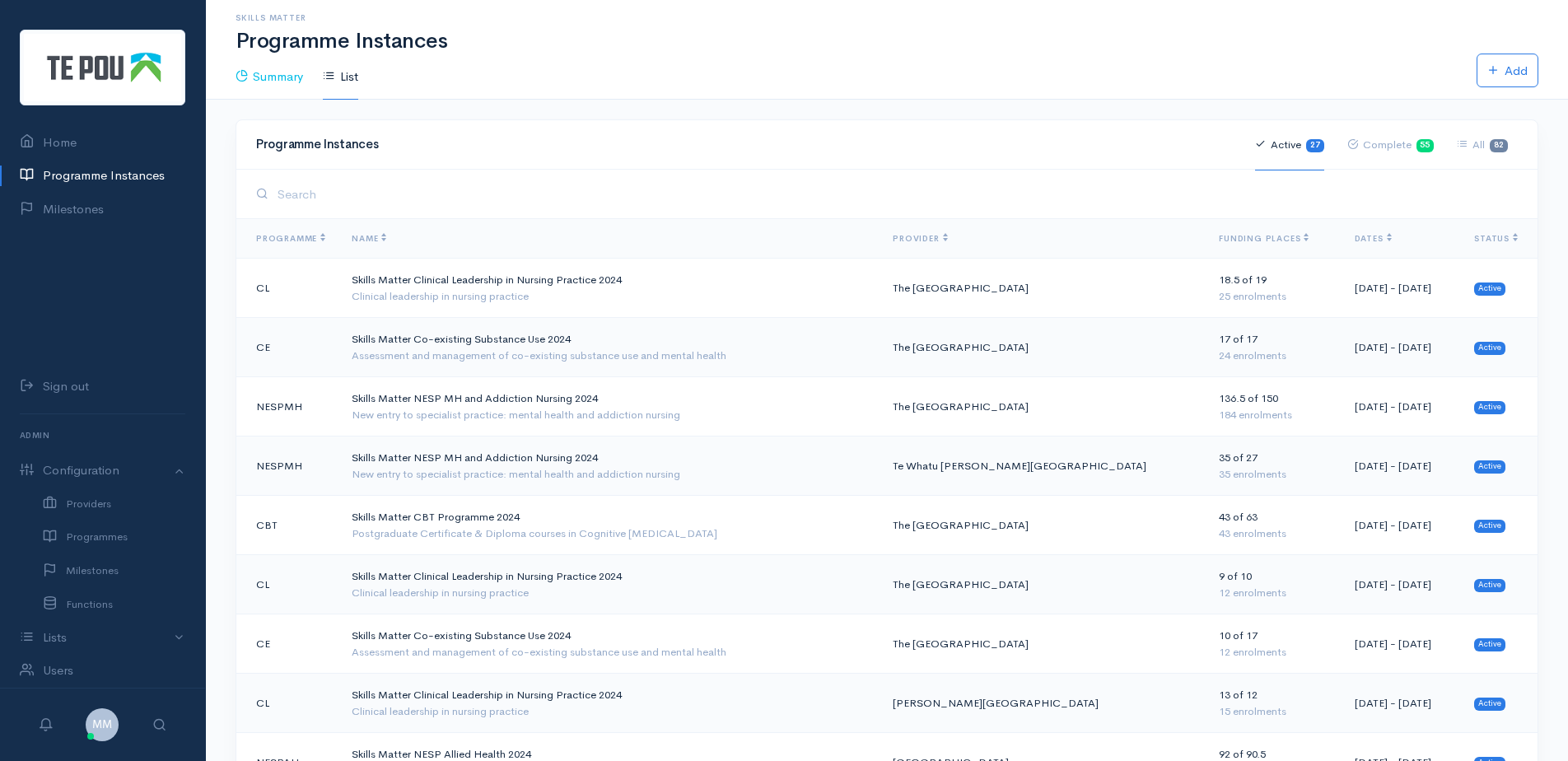
click at [264, 75] on link "Summary" at bounding box center [269, 77] width 67 height 47
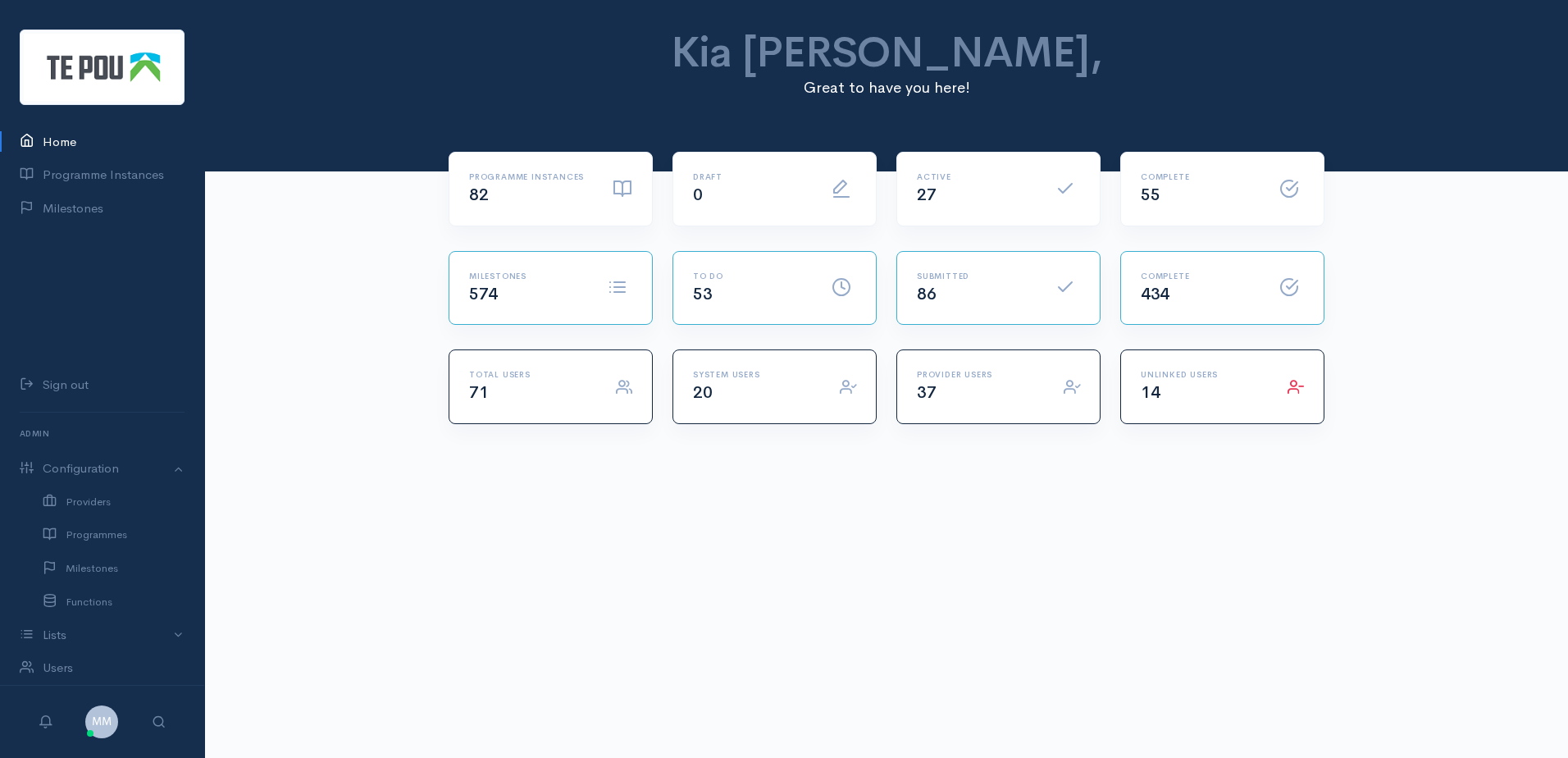
click at [1204, 251] on link at bounding box center [1223, 251] width 203 height 0
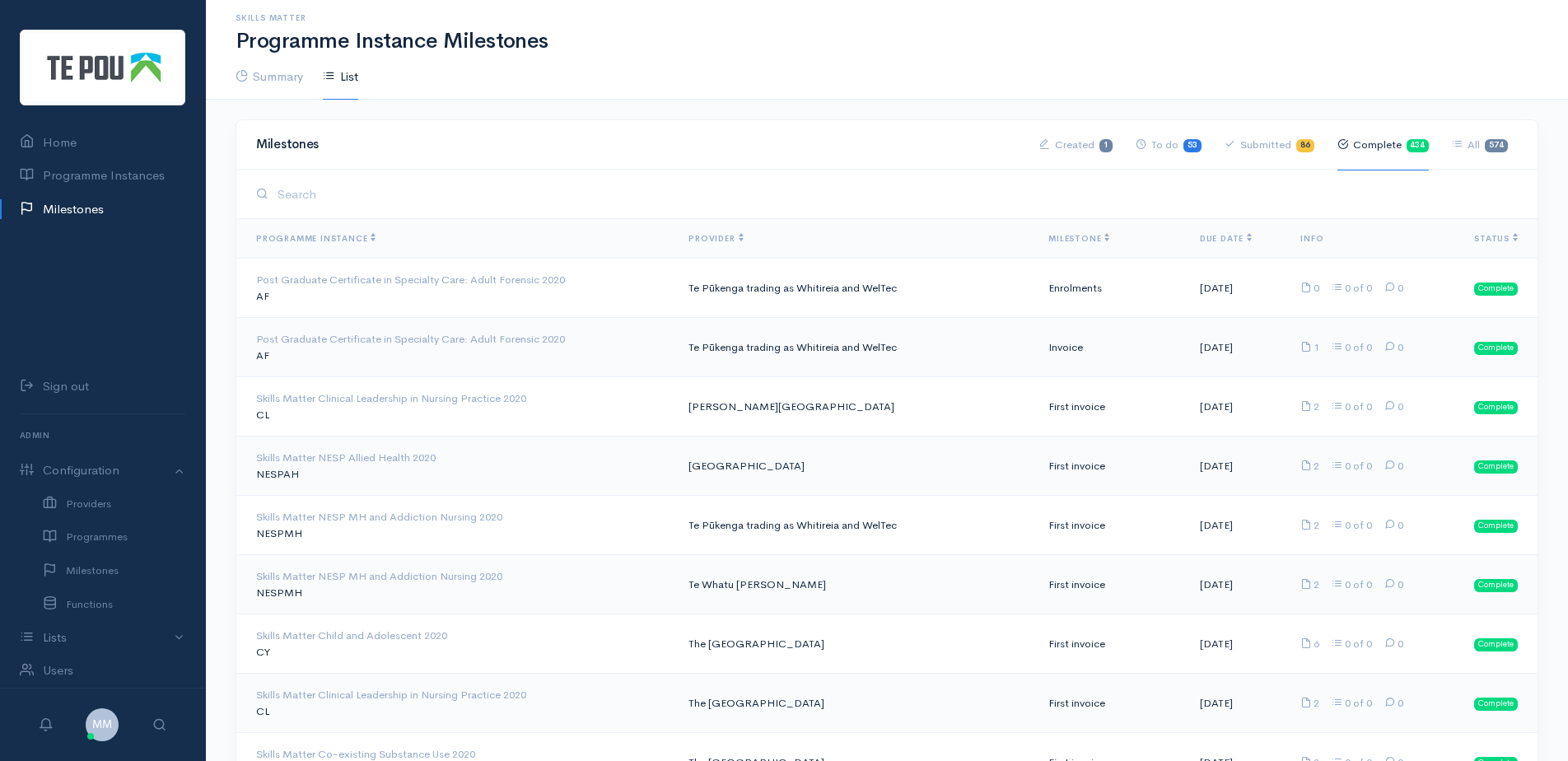
click at [434, 197] on input "search" at bounding box center [894, 193] width 1245 height 34
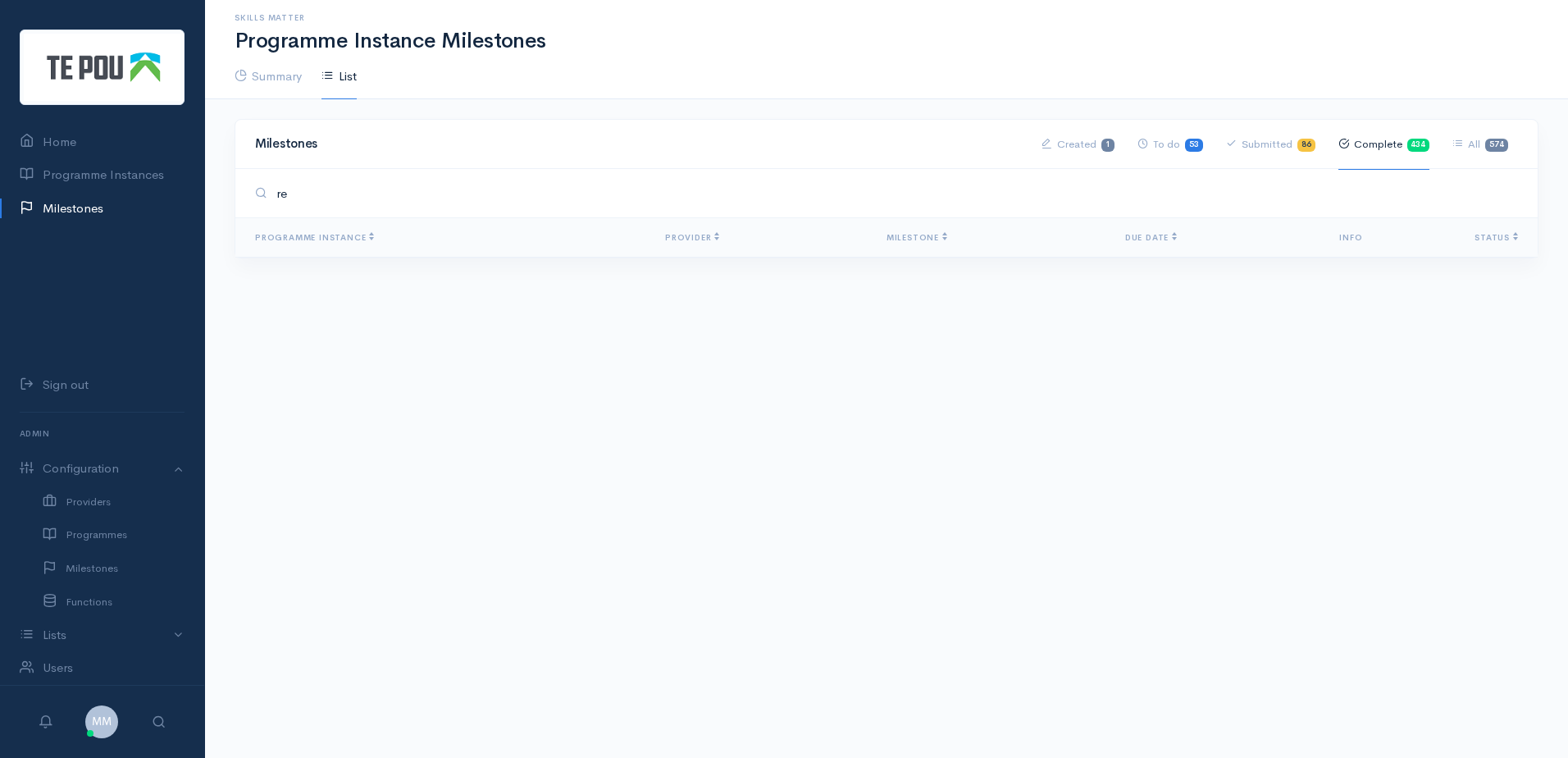
type input "r"
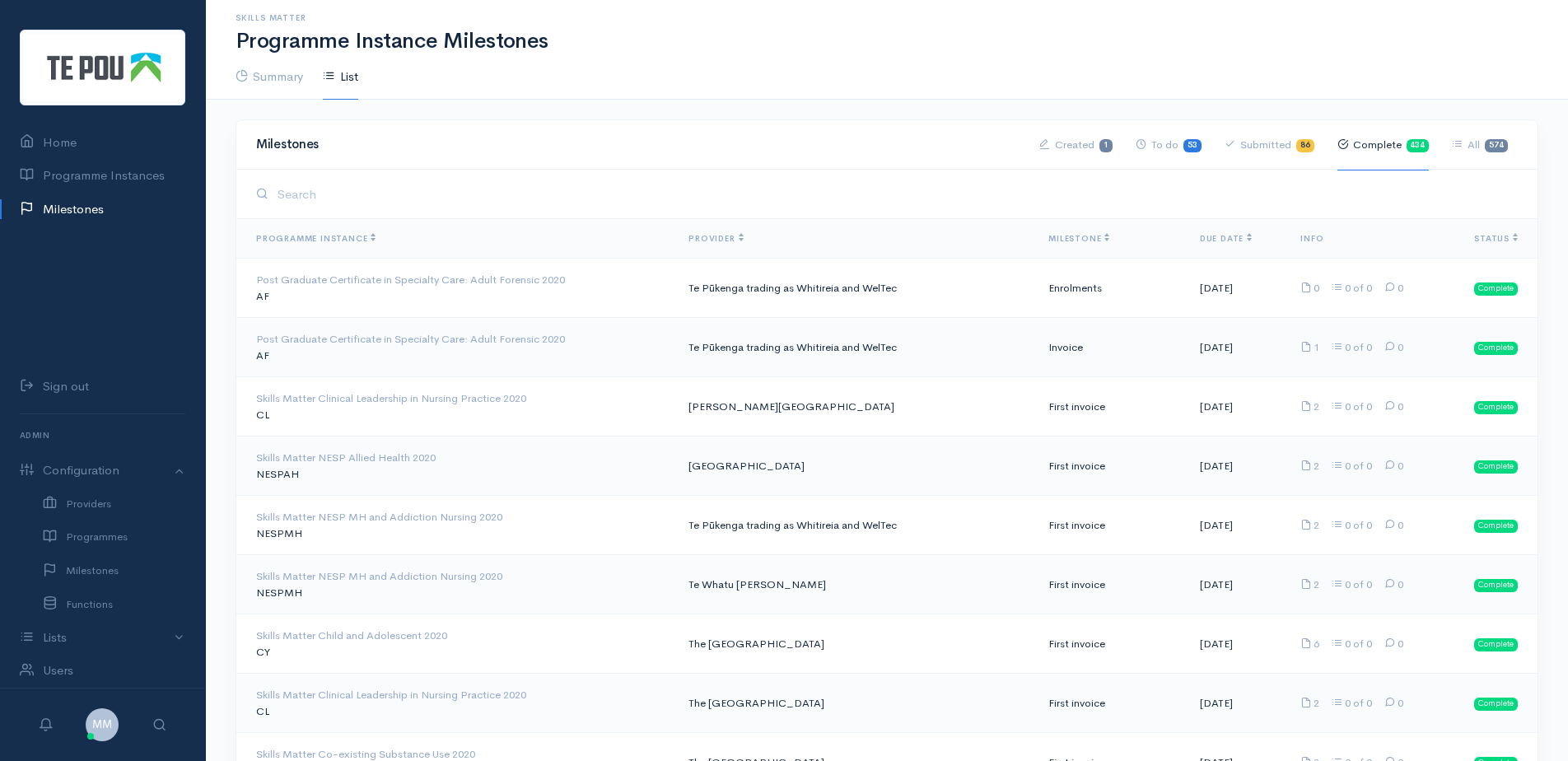
click at [1388, 137] on link "Complete 434" at bounding box center [1384, 145] width 93 height 51
click at [1379, 144] on link "Complete 434" at bounding box center [1384, 145] width 93 height 51
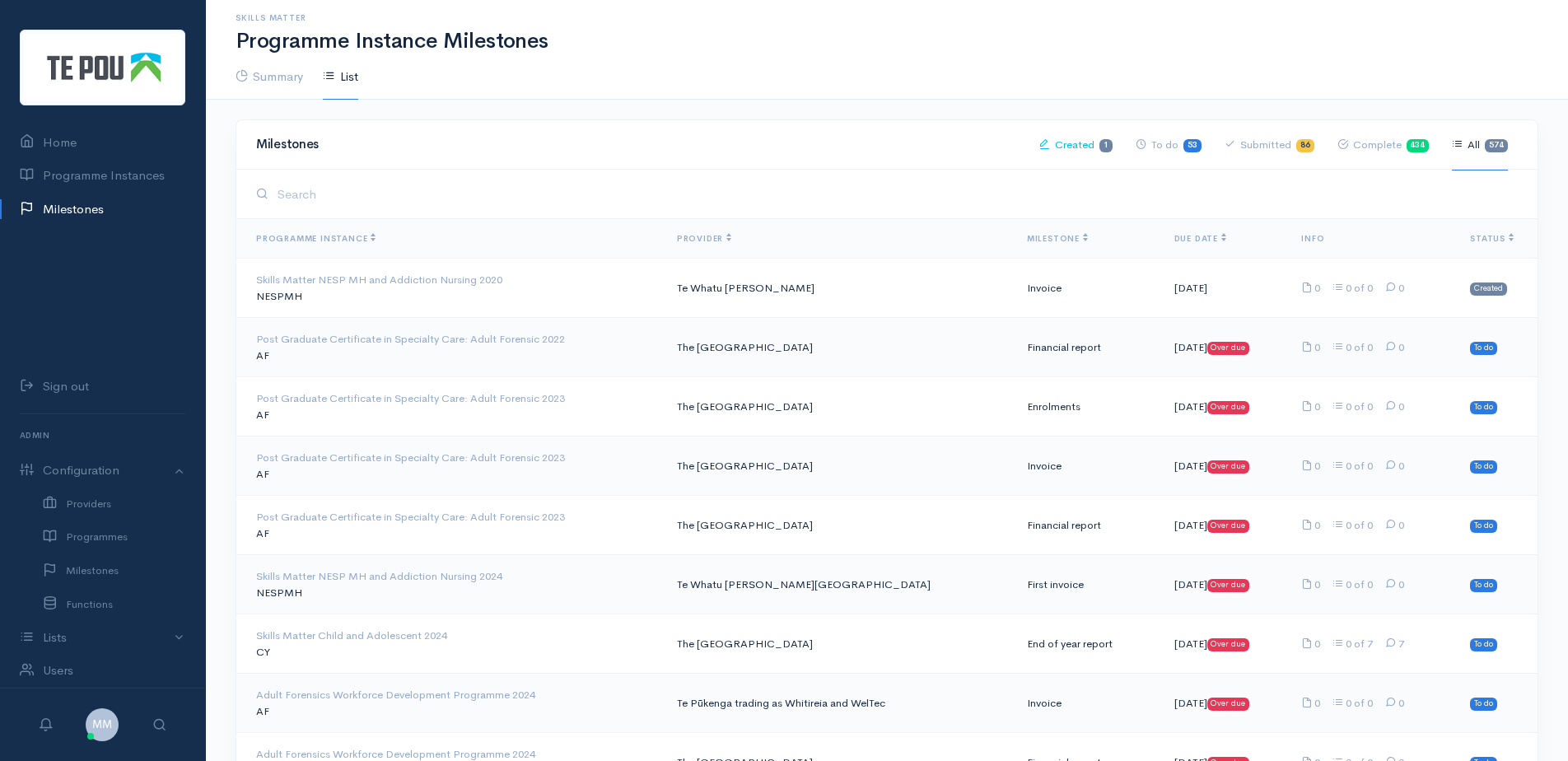
click at [1077, 146] on link "Created 1" at bounding box center [1076, 145] width 74 height 51
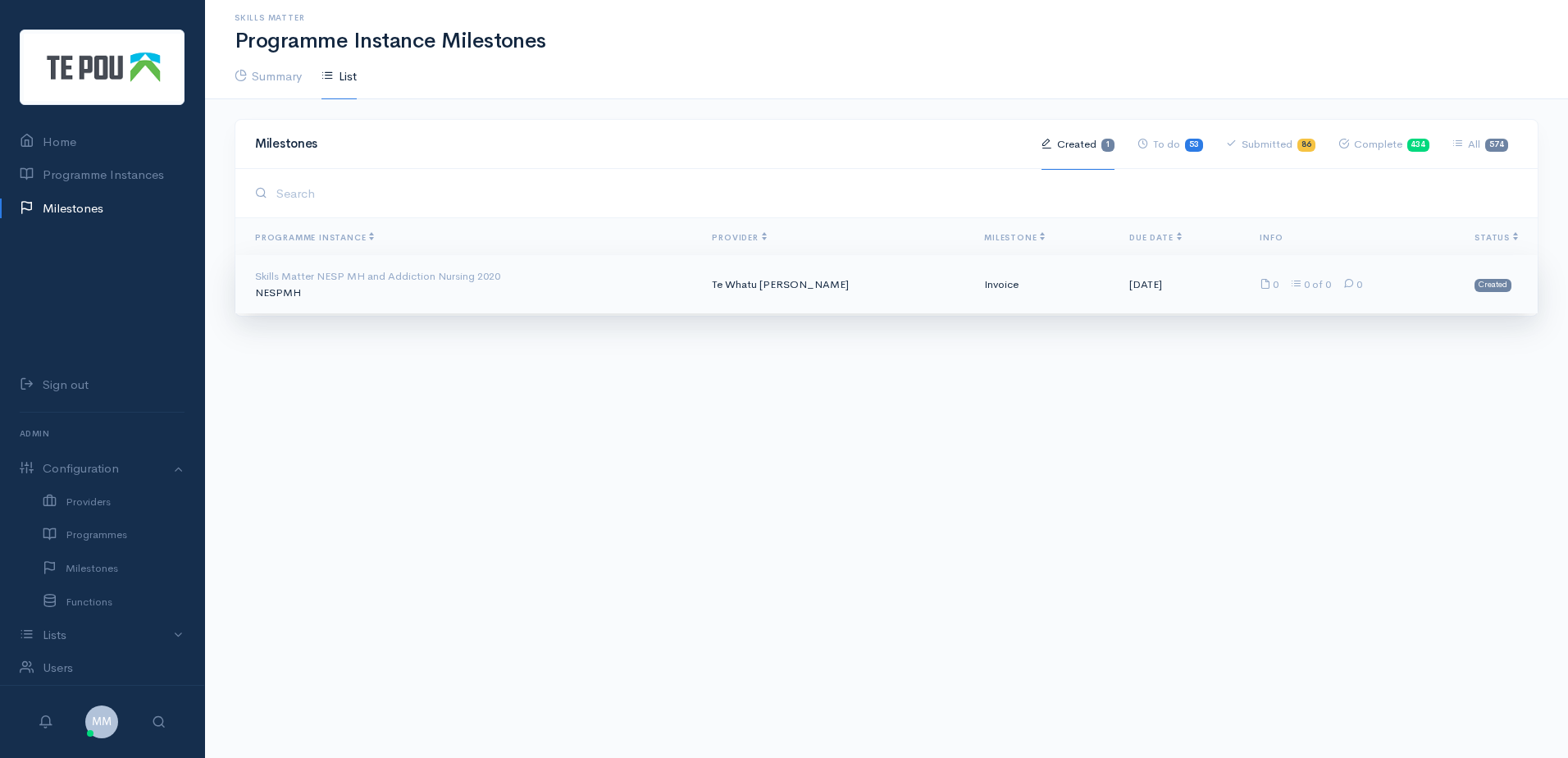
click at [997, 274] on td "Invoice" at bounding box center [1044, 284] width 146 height 59
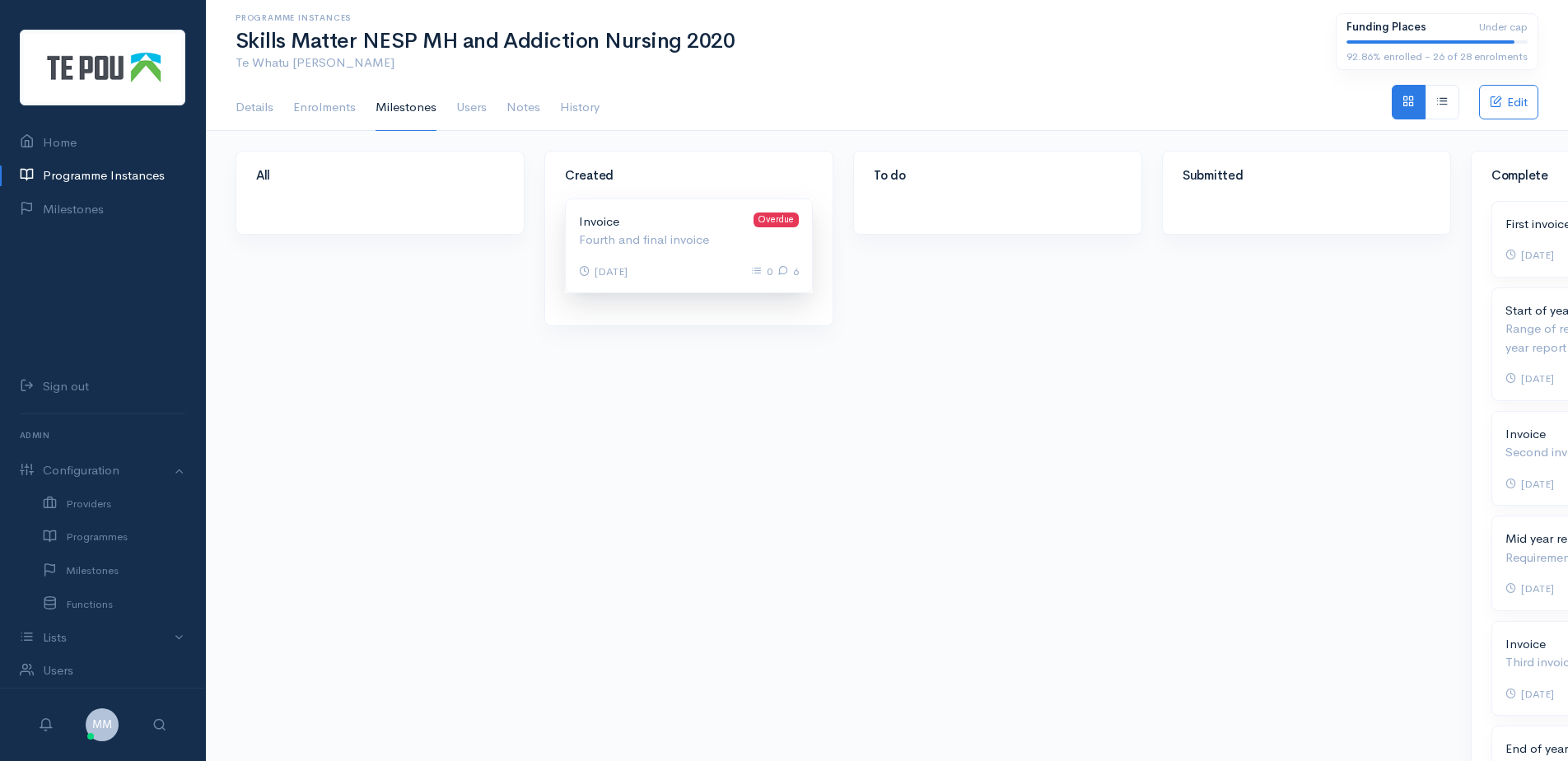
click at [631, 224] on p "Invoice Overdue" at bounding box center [689, 222] width 220 height 19
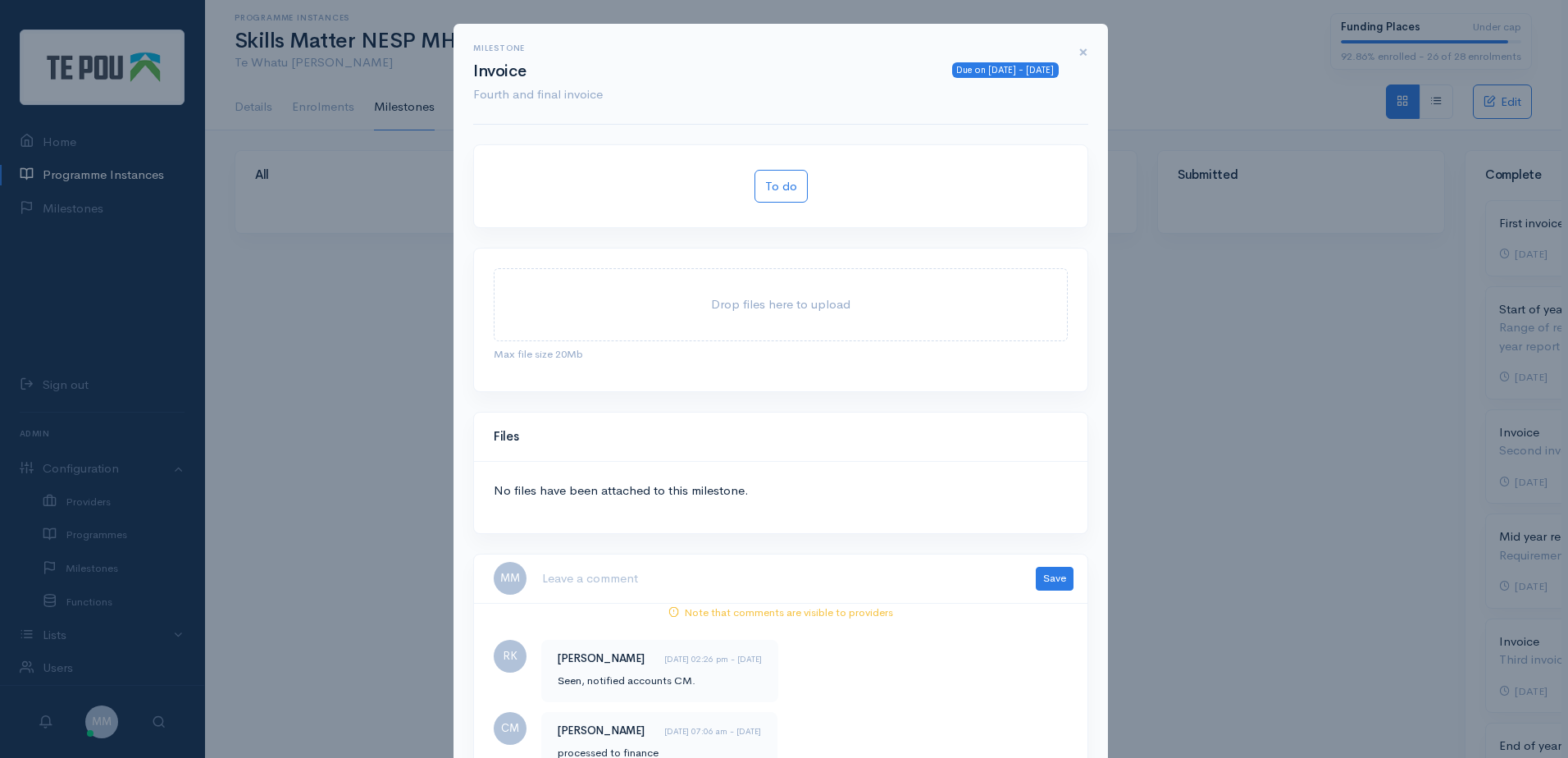
click at [1079, 48] on span "×" at bounding box center [1083, 52] width 10 height 24
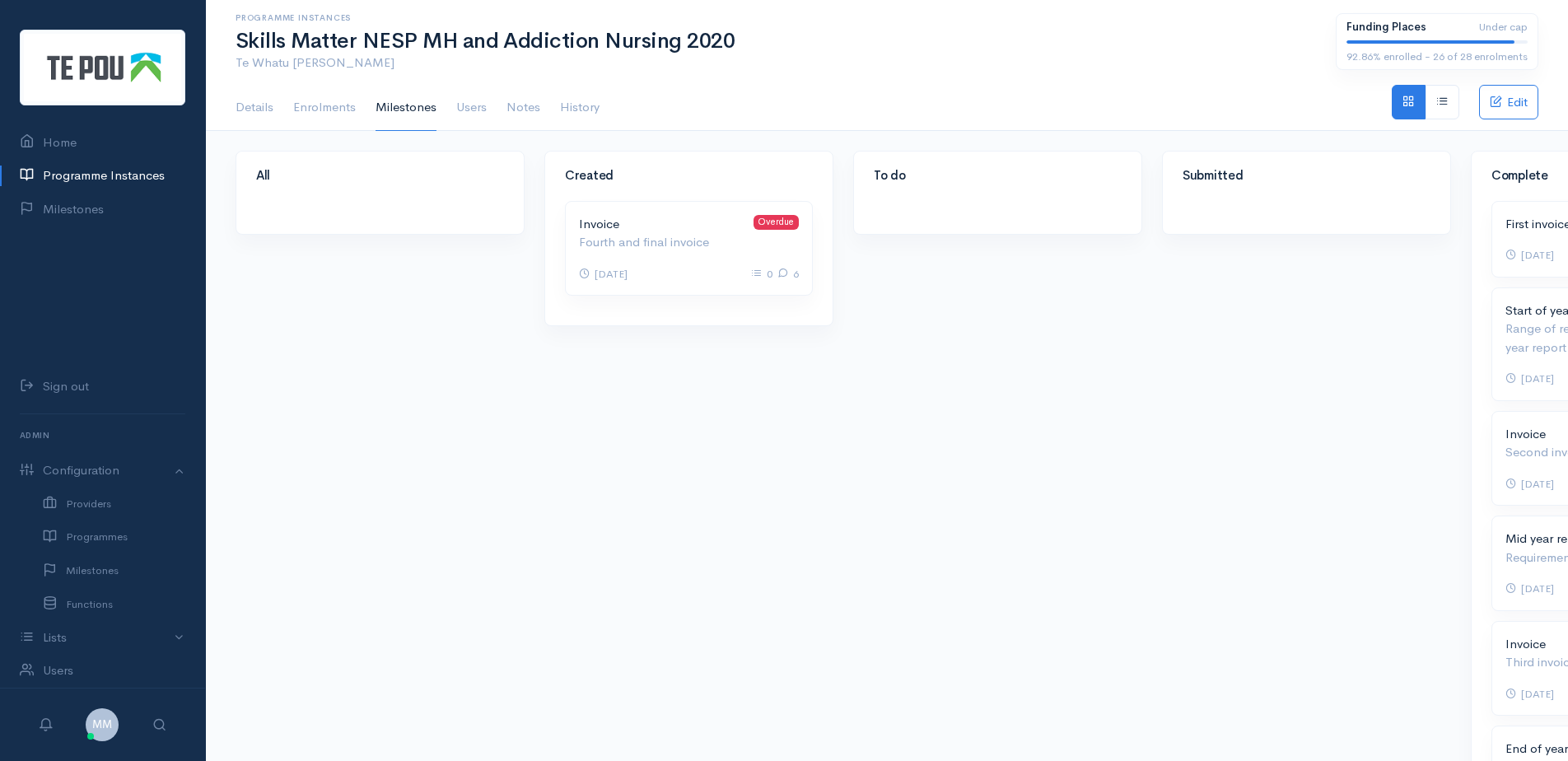
click at [64, 175] on link "Programme Instances" at bounding box center [103, 175] width 205 height 34
